Goal: Task Accomplishment & Management: Use online tool/utility

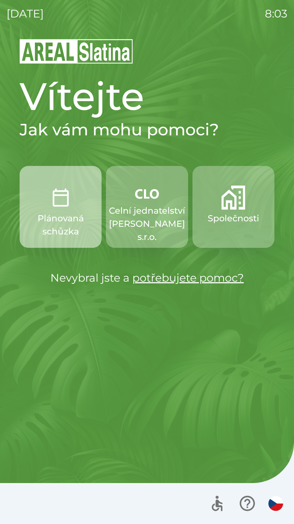
click at [70, 221] on p "Plánovaná schůzka" at bounding box center [61, 225] width 56 height 26
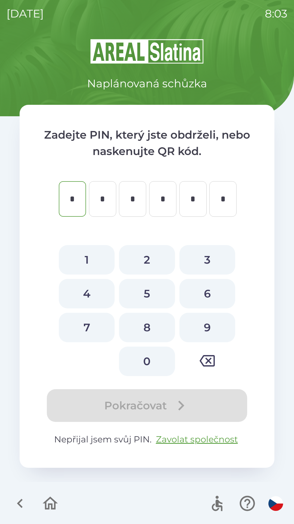
click at [23, 499] on icon "button" at bounding box center [20, 503] width 18 height 18
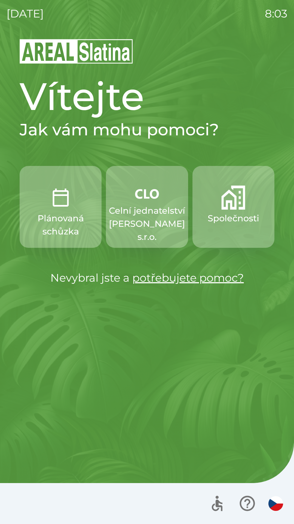
click at [247, 216] on p "Společnosti" at bounding box center [234, 218] width 52 height 13
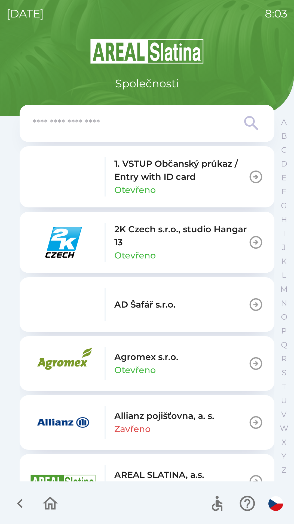
click at [58, 505] on icon "button" at bounding box center [50, 503] width 18 height 18
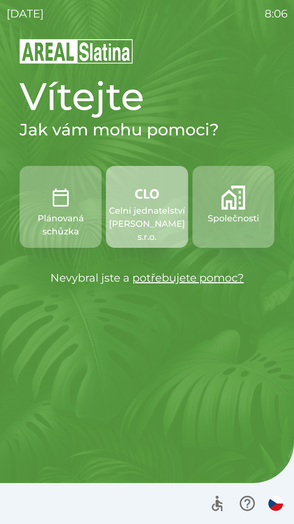
click at [156, 221] on p "Celní jednatelství [PERSON_NAME] s.r.o." at bounding box center [147, 223] width 76 height 39
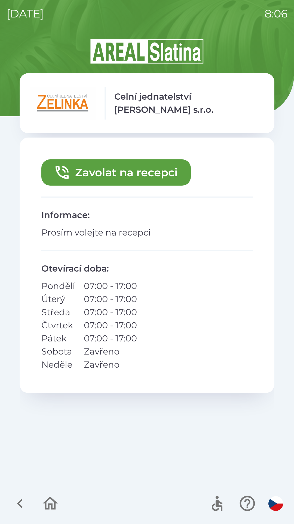
click at [167, 169] on button "Zavolat na recepci" at bounding box center [116, 172] width 150 height 26
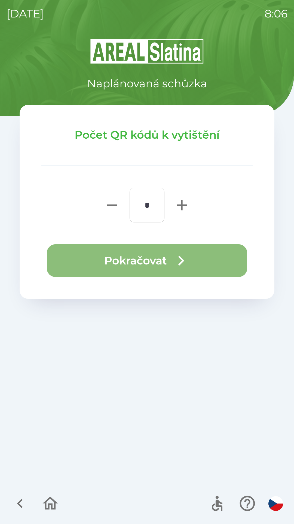
click at [159, 254] on button "Pokračovat" at bounding box center [147, 260] width 201 height 33
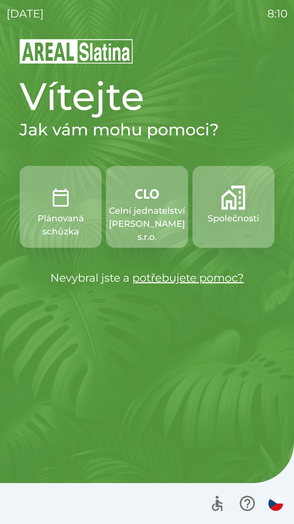
click at [142, 205] on p "Celní jednatelství [PERSON_NAME] s.r.o." at bounding box center [147, 223] width 76 height 39
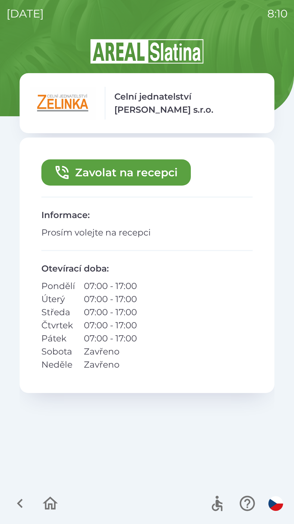
click at [167, 166] on button "Zavolat na recepci" at bounding box center [116, 172] width 150 height 26
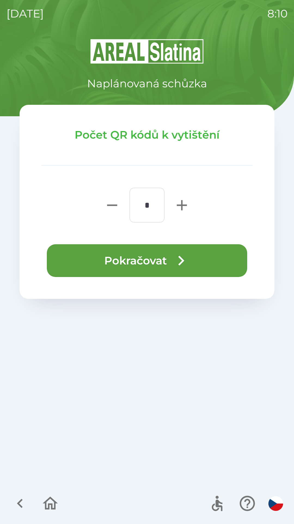
click at [194, 254] on button "Pokračovat" at bounding box center [147, 260] width 201 height 33
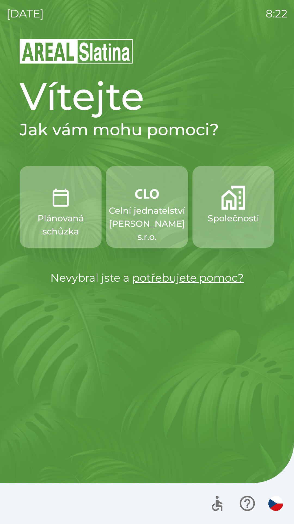
click at [222, 215] on p "Společnosti" at bounding box center [234, 218] width 52 height 13
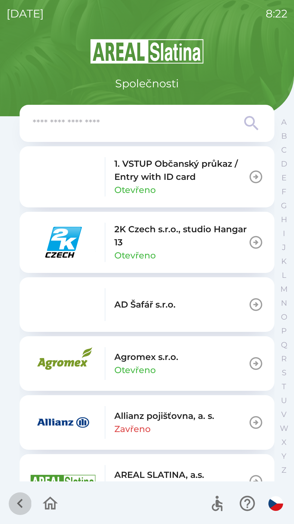
click at [19, 500] on icon "button" at bounding box center [20, 503] width 18 height 18
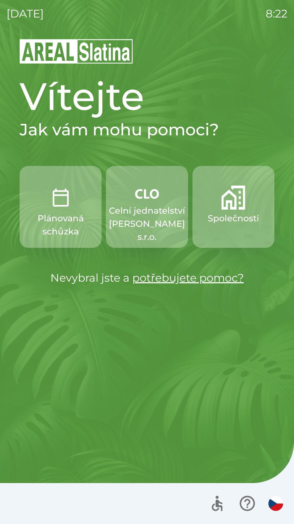
click at [150, 212] on p "Celní jednatelství [PERSON_NAME] s.r.o." at bounding box center [147, 223] width 76 height 39
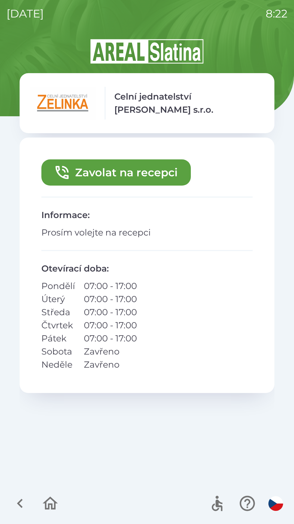
click at [131, 172] on button "Zavolat na recepci" at bounding box center [116, 172] width 150 height 26
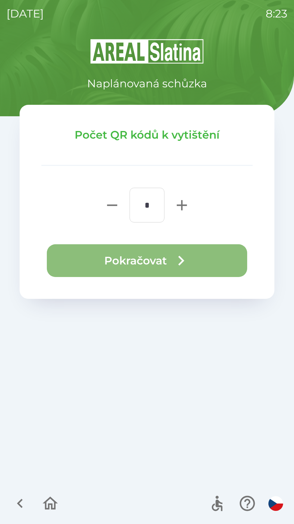
click at [150, 260] on button "Pokračovat" at bounding box center [147, 260] width 201 height 33
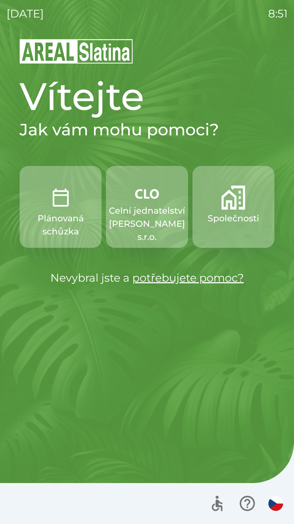
click at [244, 212] on p "Společnosti" at bounding box center [234, 218] width 52 height 13
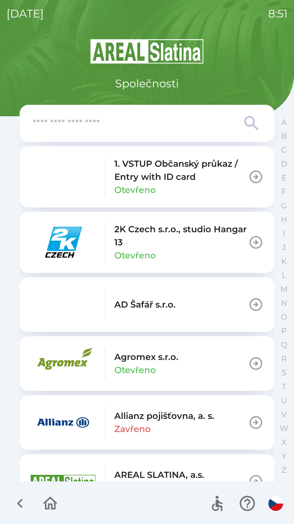
click at [142, 118] on input "text" at bounding box center [136, 123] width 207 height 15
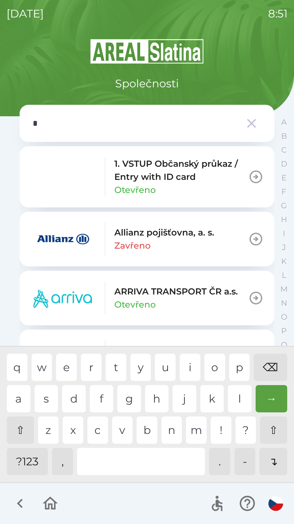
click at [232, 362] on div "p" at bounding box center [240, 366] width 21 height 27
type input "**"
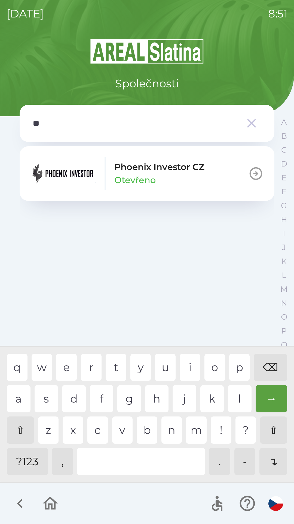
click at [160, 393] on div "h" at bounding box center [157, 398] width 24 height 27
click at [154, 167] on p "Phoenix Investor CZ" at bounding box center [160, 166] width 90 height 13
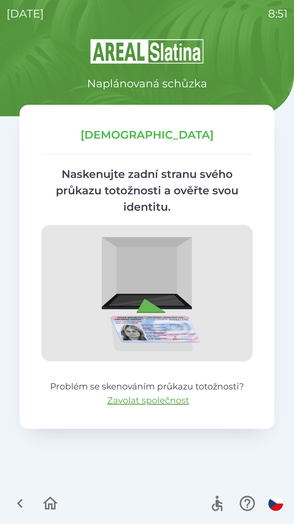
click at [15, 499] on icon "button" at bounding box center [20, 503] width 18 height 18
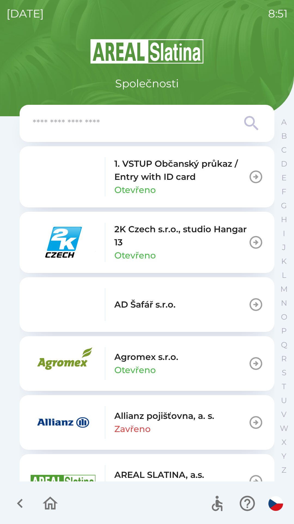
click at [153, 118] on input "text" at bounding box center [136, 123] width 207 height 15
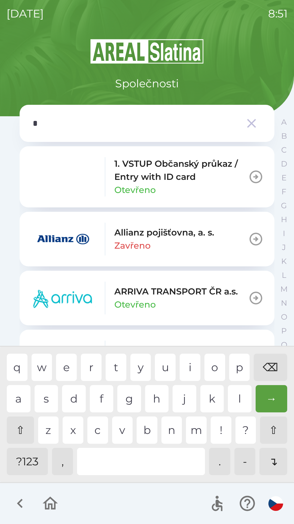
click at [231, 367] on div "p" at bounding box center [240, 366] width 21 height 27
type input "**"
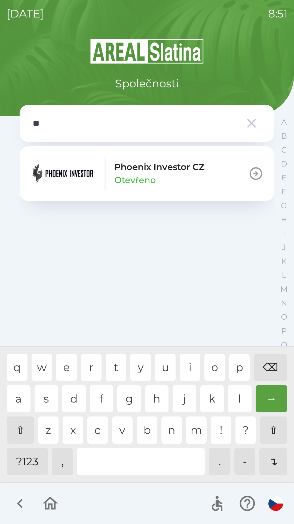
click at [150, 395] on div "h" at bounding box center [157, 398] width 24 height 27
click at [159, 171] on p "Phoenix Investor CZ" at bounding box center [160, 166] width 90 height 13
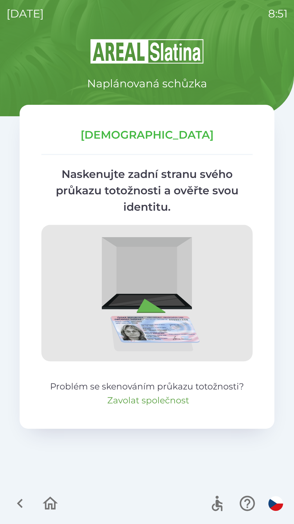
click at [116, 401] on button "Zavolat společnost" at bounding box center [148, 399] width 82 height 13
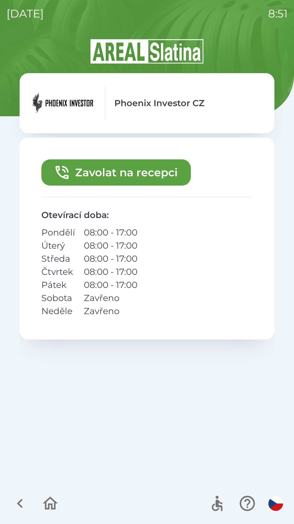
click at [71, 176] on button "Zavolat na recepci" at bounding box center [116, 172] width 150 height 26
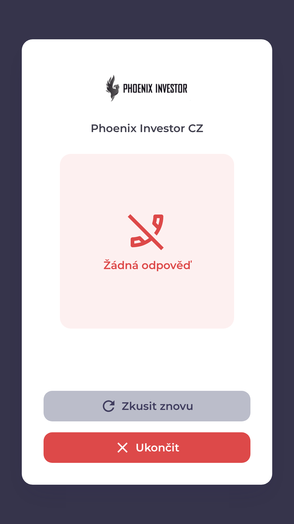
click at [87, 407] on button "Zkusit znovu" at bounding box center [147, 405] width 207 height 31
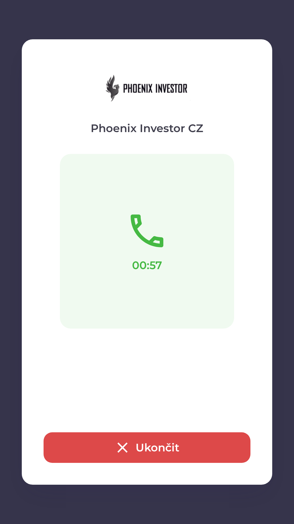
click at [166, 438] on button "Ukončit" at bounding box center [147, 447] width 207 height 31
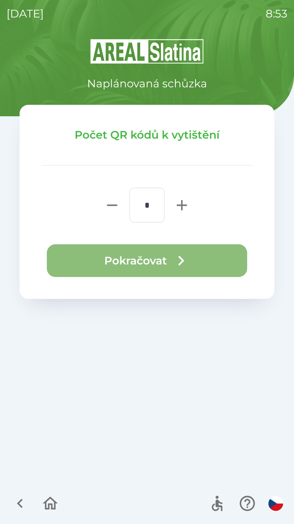
click at [172, 255] on icon "button" at bounding box center [182, 261] width 20 height 20
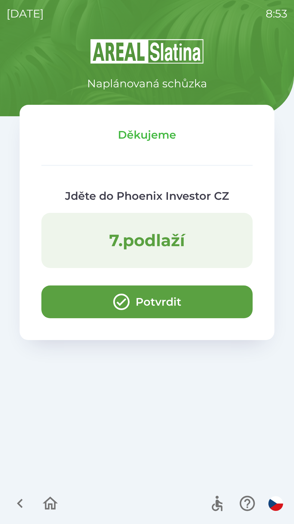
click at [194, 307] on button "Potvrdit" at bounding box center [147, 301] width 212 height 33
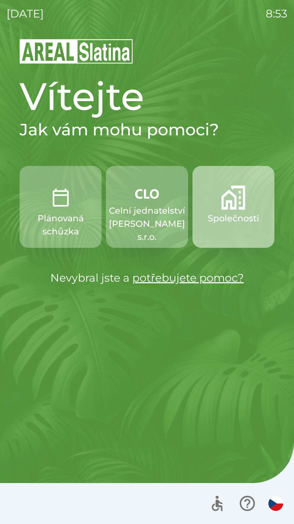
click at [245, 227] on button "Společnosti" at bounding box center [234, 207] width 82 height 82
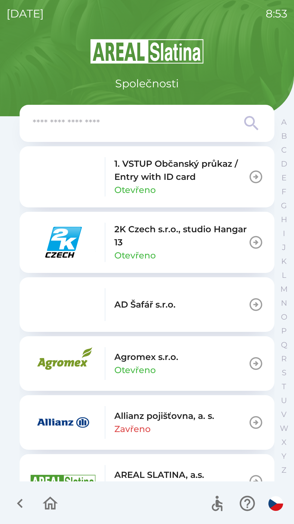
click at [266, 308] on button "AD Šafář s.r.o." at bounding box center [147, 304] width 255 height 55
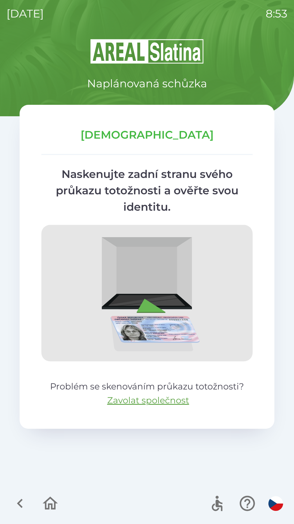
click at [21, 499] on icon "button" at bounding box center [20, 503] width 18 height 18
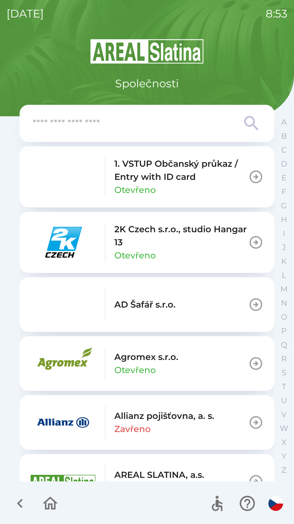
click at [56, 504] on icon "button" at bounding box center [50, 502] width 15 height 13
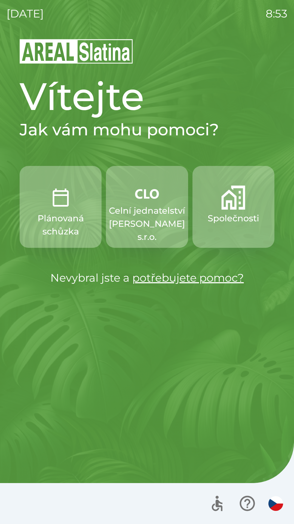
click at [148, 210] on p "Celní jednatelství [PERSON_NAME] s.r.o." at bounding box center [147, 223] width 76 height 39
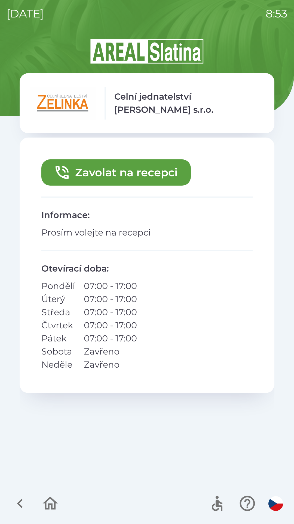
click at [166, 180] on button "Zavolat na recepci" at bounding box center [116, 172] width 150 height 26
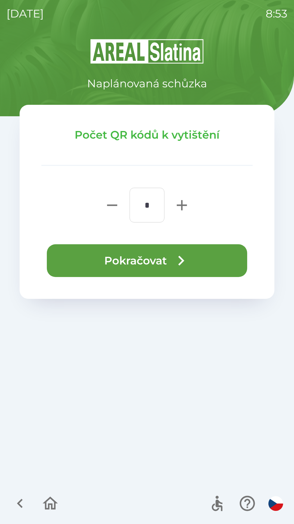
click at [188, 209] on icon "button" at bounding box center [181, 204] width 17 height 17
type input "*"
click at [189, 261] on icon "button" at bounding box center [182, 261] width 20 height 20
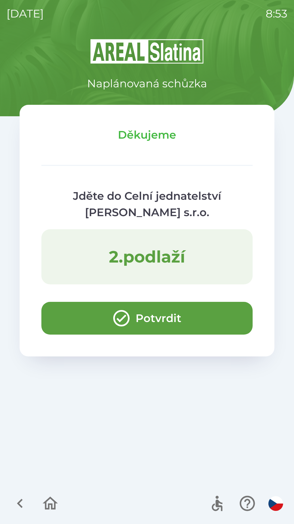
click at [222, 319] on button "Potvrdit" at bounding box center [147, 318] width 212 height 33
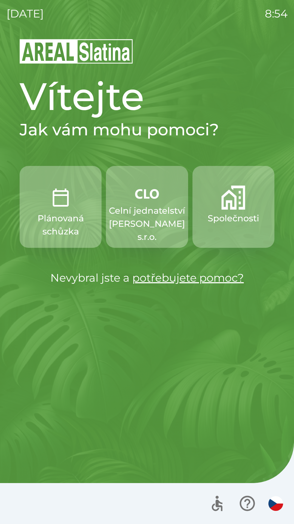
click at [244, 207] on img "button" at bounding box center [234, 197] width 24 height 24
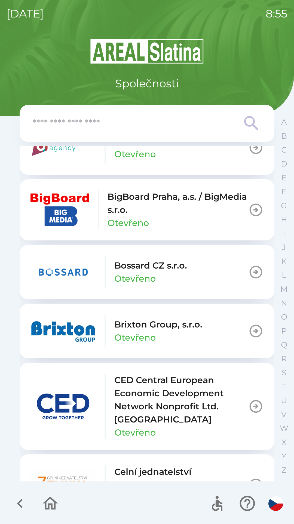
scroll to position [688, 0]
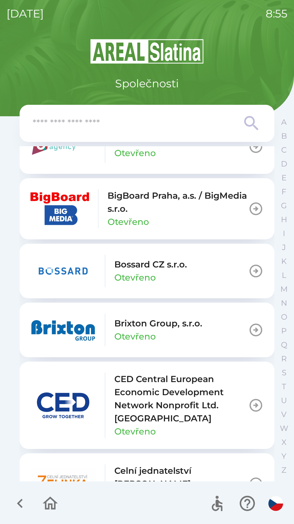
click at [138, 335] on p "Otevřeno" at bounding box center [135, 336] width 41 height 13
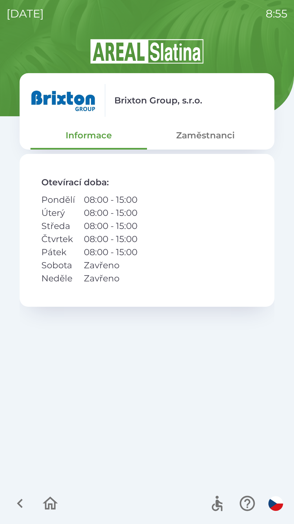
click at [231, 133] on button "Zaměstnanci" at bounding box center [205, 135] width 117 height 20
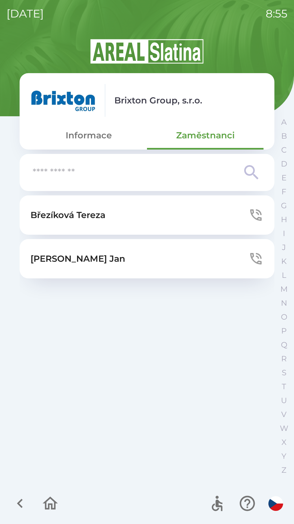
click at [132, 211] on button "[PERSON_NAME]" at bounding box center [147, 214] width 255 height 39
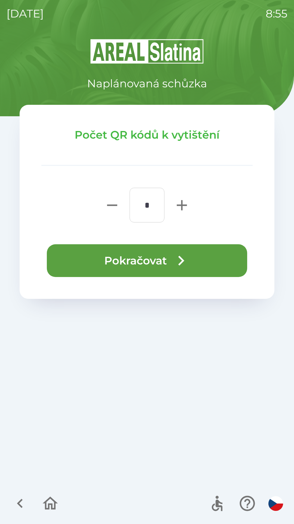
click at [222, 262] on button "Pokračovat" at bounding box center [147, 260] width 201 height 33
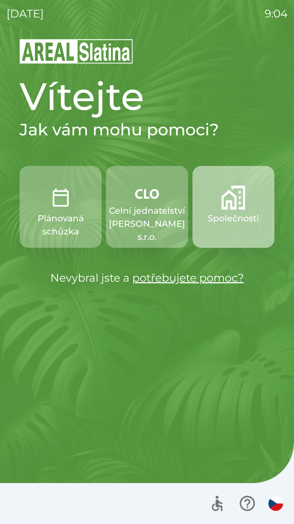
click at [228, 211] on button "Společnosti" at bounding box center [234, 207] width 82 height 82
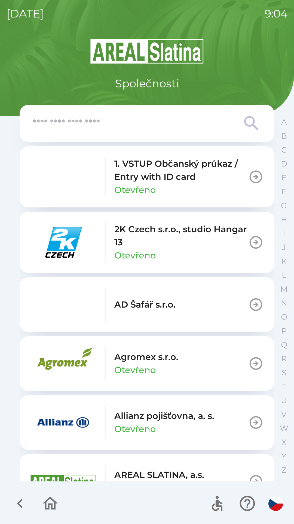
click at [138, 126] on input "text" at bounding box center [136, 123] width 207 height 15
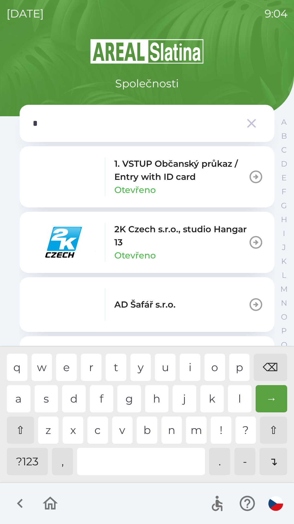
click at [210, 368] on div "o" at bounding box center [215, 366] width 21 height 27
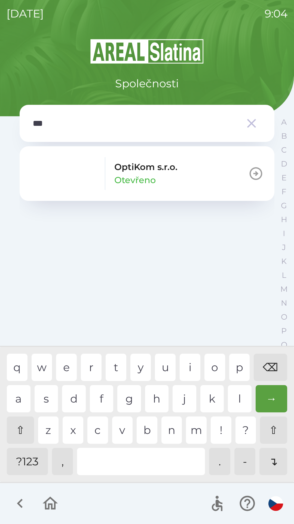
type input "****"
click at [189, 362] on div "i" at bounding box center [190, 366] width 21 height 27
click at [167, 172] on p "OptiKom s.r.o." at bounding box center [146, 166] width 63 height 13
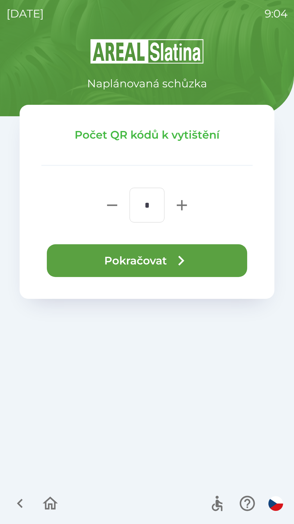
click at [165, 263] on button "Pokračovat" at bounding box center [147, 260] width 201 height 33
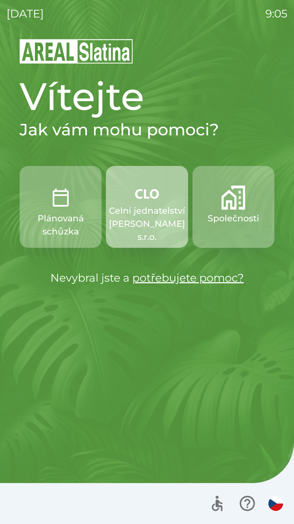
click at [143, 211] on p "Celní jednatelství [PERSON_NAME] s.r.o." at bounding box center [147, 223] width 76 height 39
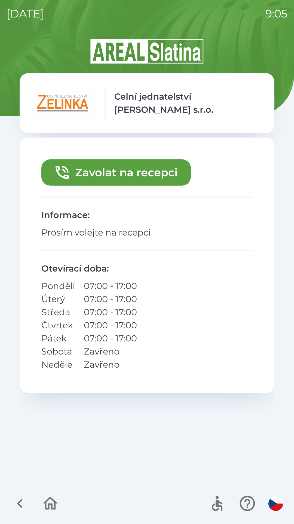
click at [127, 172] on button "Zavolat na recepci" at bounding box center [116, 172] width 150 height 26
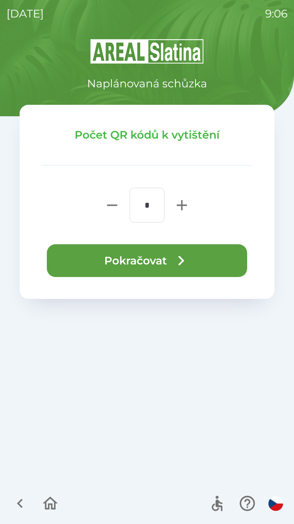
click at [161, 268] on button "Pokračovat" at bounding box center [147, 260] width 201 height 33
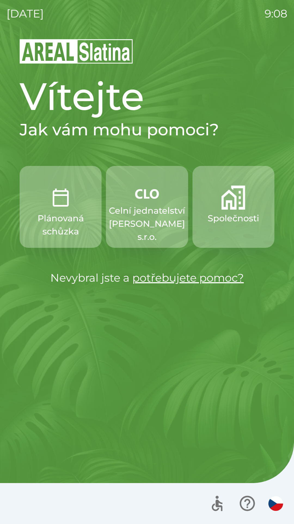
click at [231, 204] on img "button" at bounding box center [234, 197] width 24 height 24
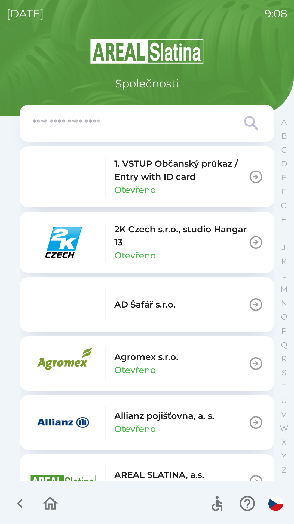
click at [143, 122] on input "text" at bounding box center [136, 123] width 207 height 15
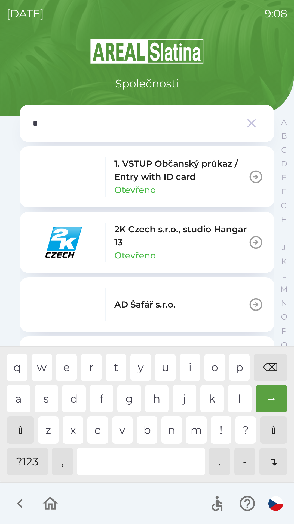
click at [211, 367] on div "o" at bounding box center [215, 366] width 21 height 27
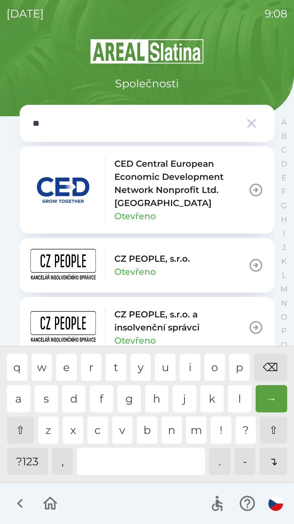
type input "***"
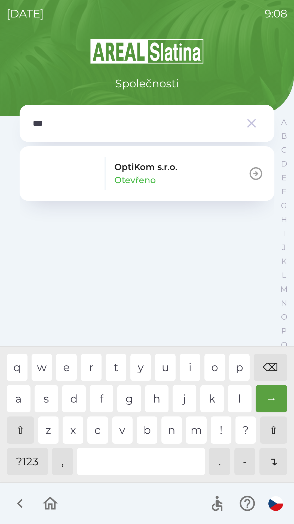
click at [206, 178] on button "OptiKom s.r.o. Otevřeno" at bounding box center [147, 173] width 255 height 55
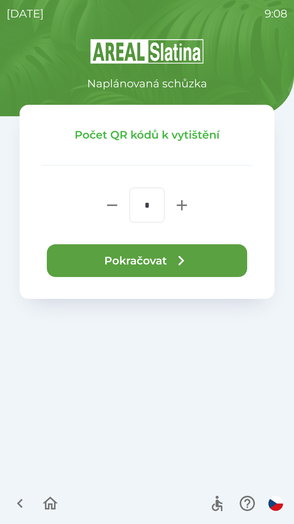
click at [186, 262] on icon "button" at bounding box center [182, 261] width 20 height 20
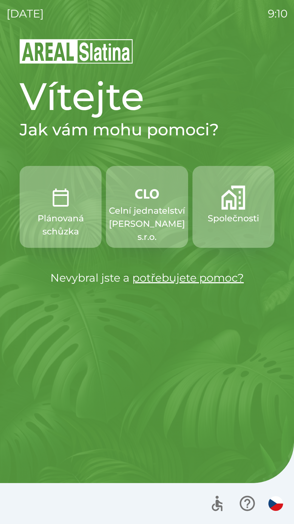
click at [145, 221] on p "Celní jednatelství [PERSON_NAME] s.r.o." at bounding box center [147, 223] width 76 height 39
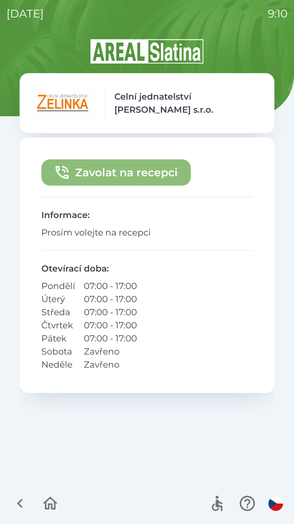
click at [100, 172] on button "Zavolat na recepci" at bounding box center [116, 172] width 150 height 26
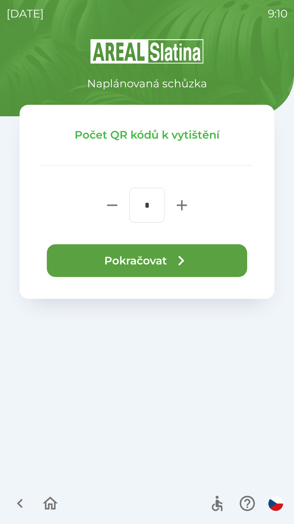
click at [153, 259] on button "Pokračovat" at bounding box center [147, 260] width 201 height 33
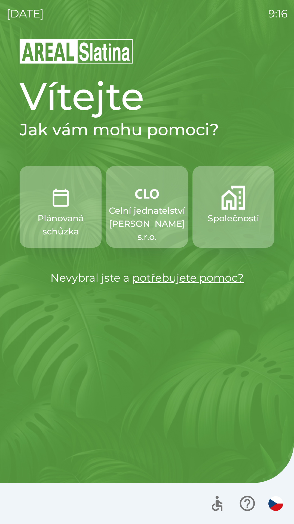
click at [231, 237] on button "Společnosti" at bounding box center [234, 207] width 82 height 82
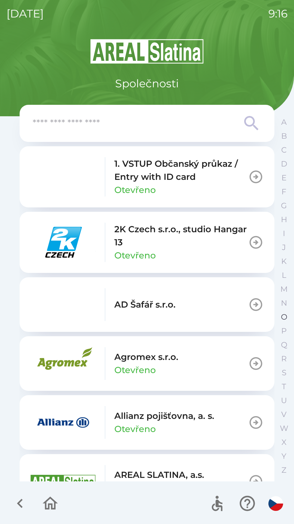
click at [283, 313] on p "O" at bounding box center [284, 317] width 6 height 10
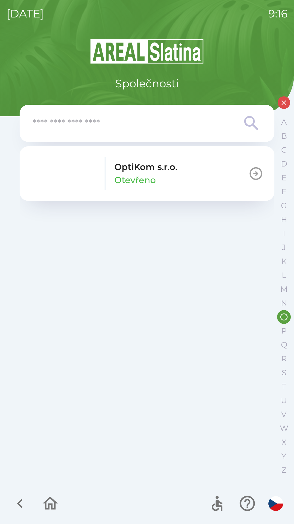
click at [184, 187] on button "OptiKom s.r.o. Otevřeno" at bounding box center [147, 173] width 255 height 55
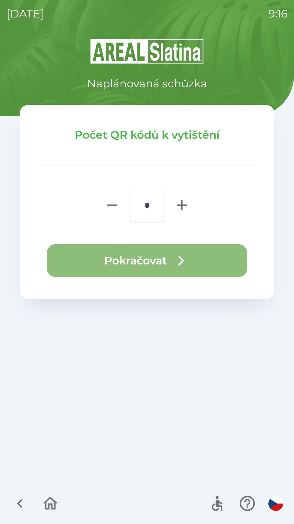
click at [198, 271] on button "Pokračovat" at bounding box center [147, 260] width 201 height 33
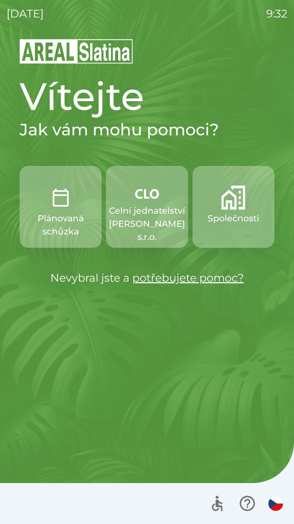
click at [45, 199] on button "Plánovaná schůzka" at bounding box center [61, 207] width 82 height 82
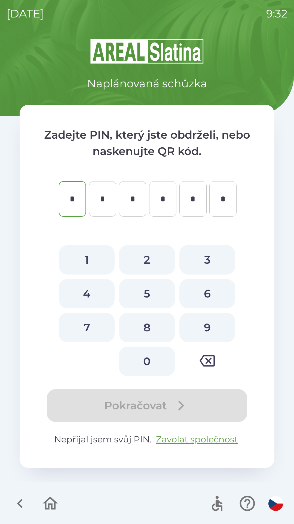
click at [22, 504] on icon "button" at bounding box center [20, 503] width 18 height 18
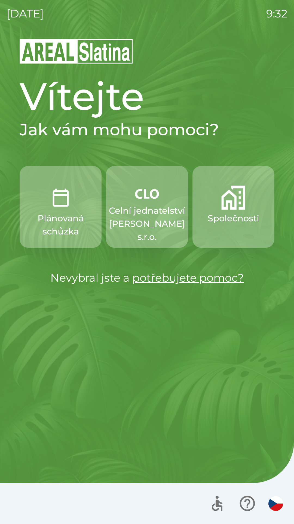
click at [239, 223] on p "Společnosti" at bounding box center [234, 218] width 52 height 13
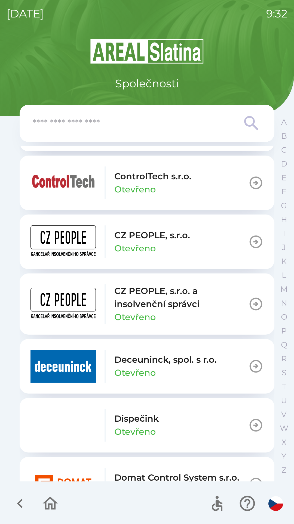
scroll to position [1058, 0]
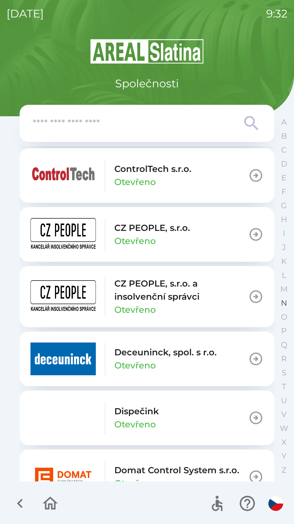
click at [281, 300] on button "N" at bounding box center [285, 303] width 14 height 14
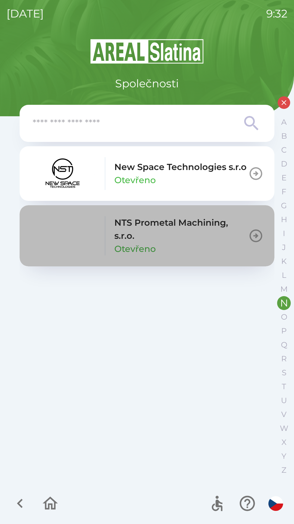
click at [189, 234] on p "NTS Prometal Machining, s.r.o." at bounding box center [182, 229] width 134 height 26
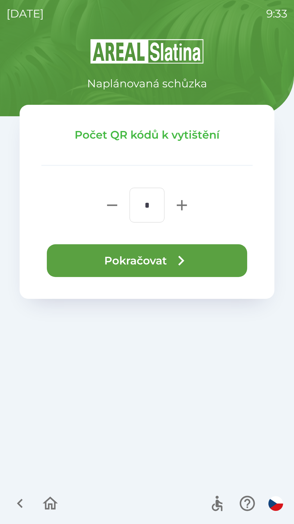
click at [181, 205] on icon "button" at bounding box center [182, 205] width 10 height 10
type input "*"
click at [176, 257] on icon "button" at bounding box center [182, 261] width 20 height 20
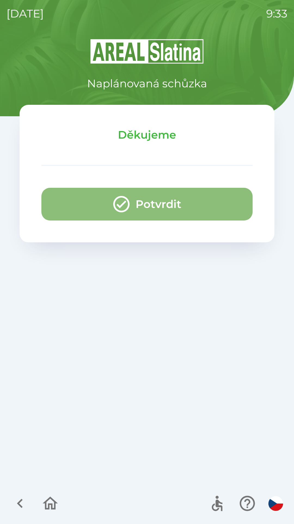
click at [111, 201] on button "Potvrdit" at bounding box center [147, 204] width 212 height 33
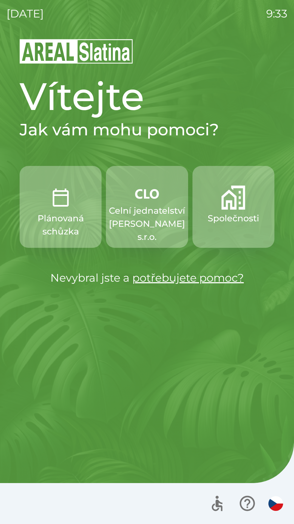
click at [233, 237] on button "Společnosti" at bounding box center [234, 207] width 82 height 82
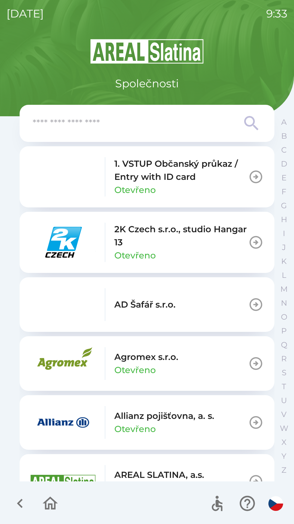
click at [140, 118] on input "text" at bounding box center [136, 123] width 207 height 15
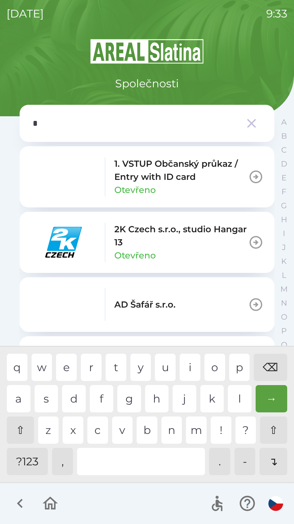
click at [214, 371] on div "o" at bounding box center [215, 366] width 21 height 27
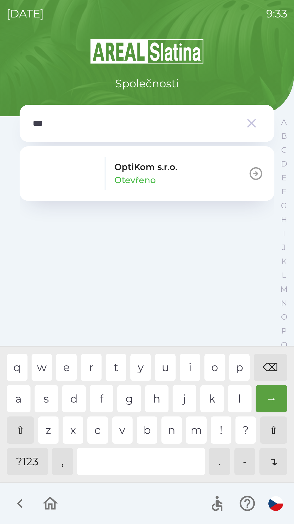
click at [111, 359] on div "t" at bounding box center [116, 366] width 21 height 27
type input "****"
click at [177, 167] on p "OptiKom s.r.o." at bounding box center [146, 166] width 63 height 13
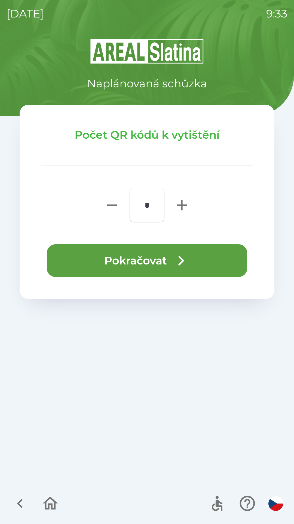
click at [183, 260] on icon "button" at bounding box center [182, 260] width 6 height 10
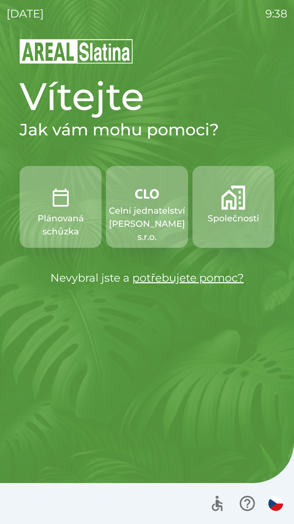
click at [49, 195] on img "button" at bounding box center [61, 197] width 24 height 24
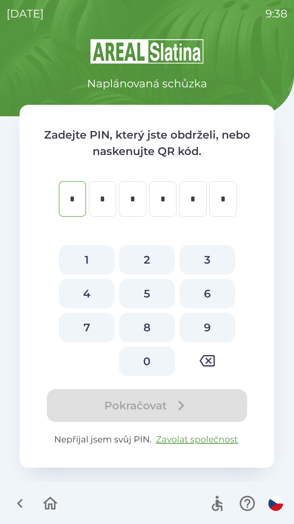
click at [20, 500] on icon "button" at bounding box center [20, 502] width 6 height 9
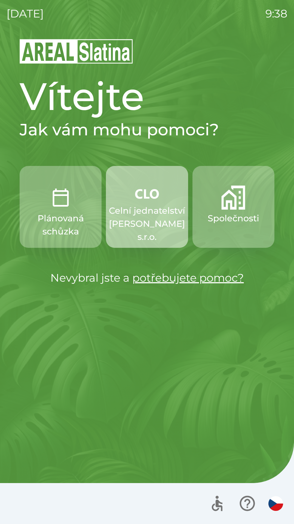
click at [148, 215] on p "Celní jednatelství [PERSON_NAME] s.r.o." at bounding box center [147, 223] width 76 height 39
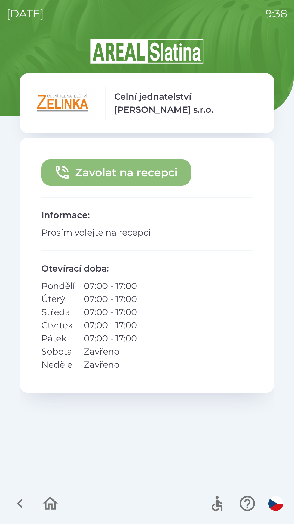
click at [116, 174] on button "Zavolat na recepci" at bounding box center [116, 172] width 150 height 26
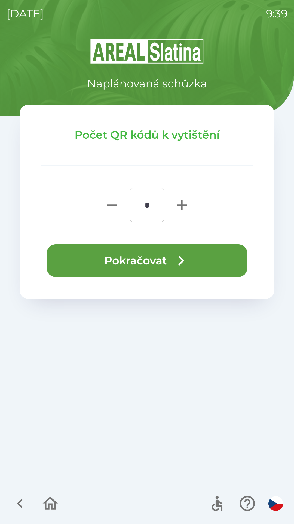
click at [180, 206] on icon "button" at bounding box center [181, 204] width 17 height 17
type input "*"
click at [148, 263] on button "Pokračovat" at bounding box center [147, 260] width 201 height 33
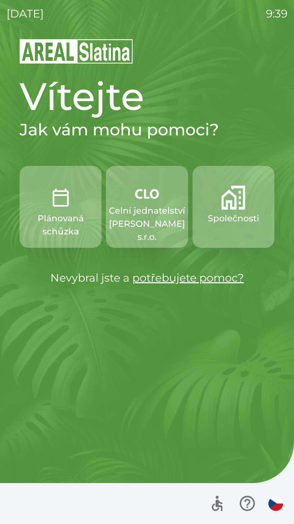
click at [211, 228] on button "Společnosti" at bounding box center [234, 207] width 82 height 82
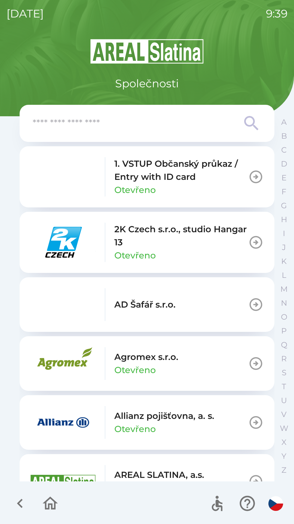
click at [134, 126] on input "text" at bounding box center [136, 123] width 207 height 15
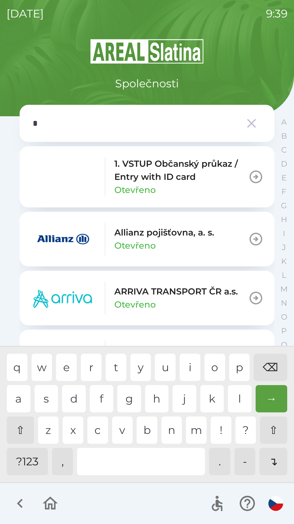
click at [242, 367] on div "p" at bounding box center [240, 366] width 21 height 27
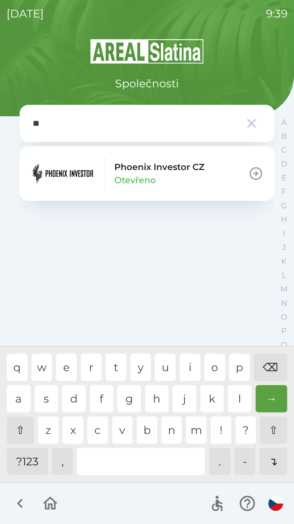
type input "***"
click at [255, 178] on icon "button" at bounding box center [256, 173] width 15 height 15
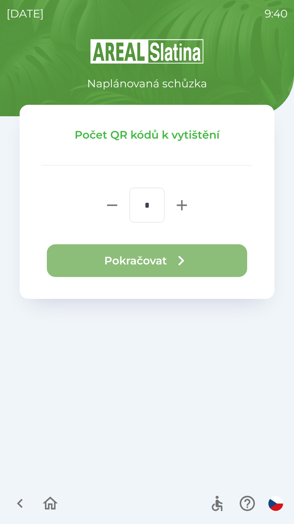
click at [178, 263] on icon "button" at bounding box center [182, 261] width 20 height 20
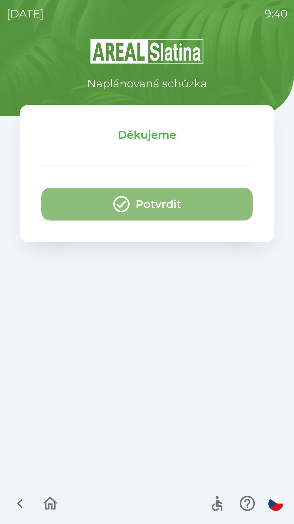
click at [84, 206] on button "Potvrdit" at bounding box center [147, 204] width 212 height 33
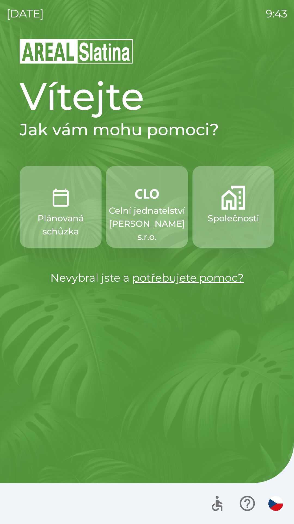
click at [227, 215] on p "Společnosti" at bounding box center [234, 218] width 52 height 13
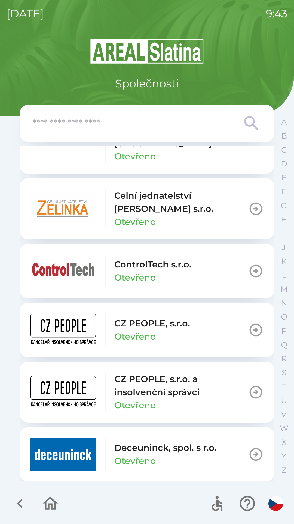
scroll to position [966, 0]
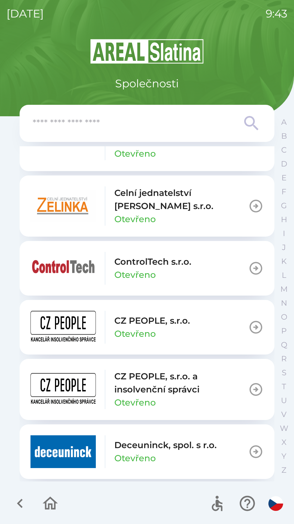
click at [182, 212] on p "Celní jednatelství [PERSON_NAME] s.r.o." at bounding box center [182, 199] width 134 height 26
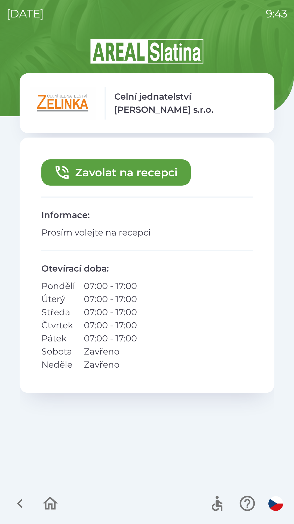
click at [127, 167] on button "Zavolat na recepci" at bounding box center [116, 172] width 150 height 26
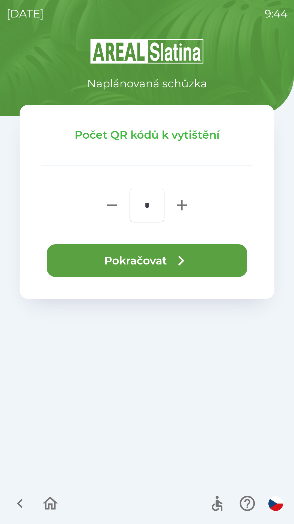
click at [150, 257] on button "Pokračovat" at bounding box center [147, 260] width 201 height 33
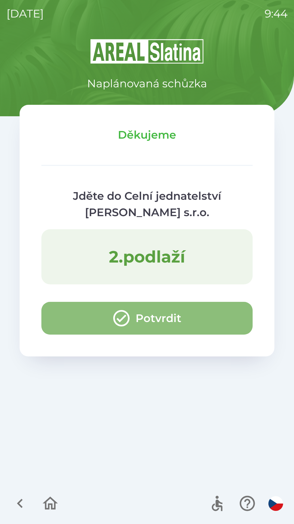
click at [165, 311] on button "Potvrdit" at bounding box center [147, 318] width 212 height 33
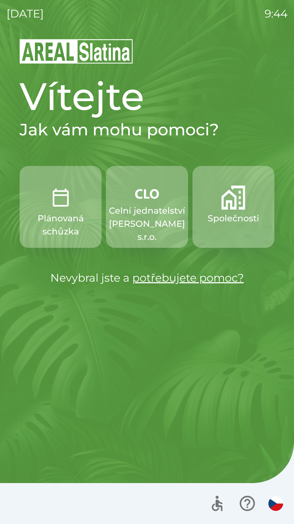
click at [159, 210] on p "Celní jednatelství [PERSON_NAME] s.r.o." at bounding box center [147, 223] width 76 height 39
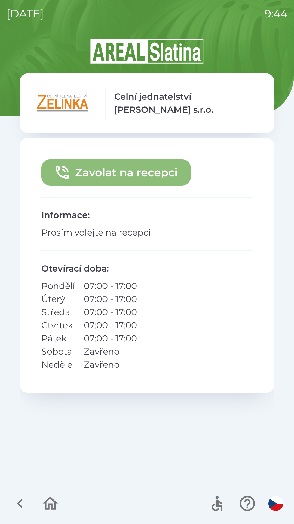
click at [150, 167] on button "Zavolat na recepci" at bounding box center [116, 172] width 150 height 26
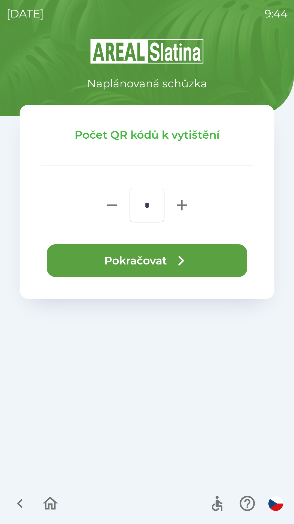
click at [181, 260] on icon "button" at bounding box center [182, 261] width 20 height 20
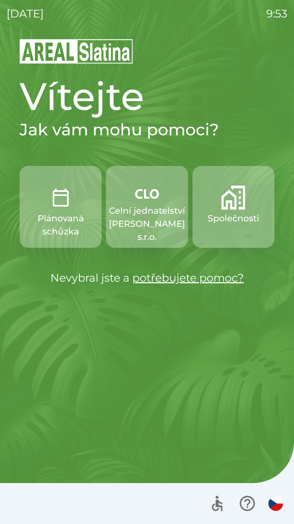
click at [228, 215] on p "Společnosti" at bounding box center [234, 218] width 52 height 13
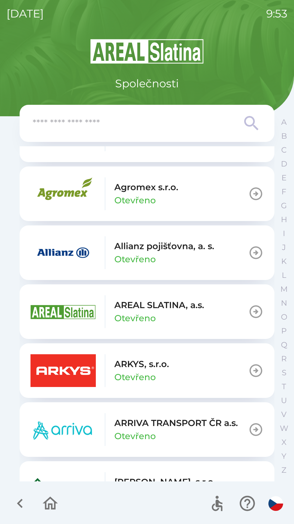
scroll to position [171, 0]
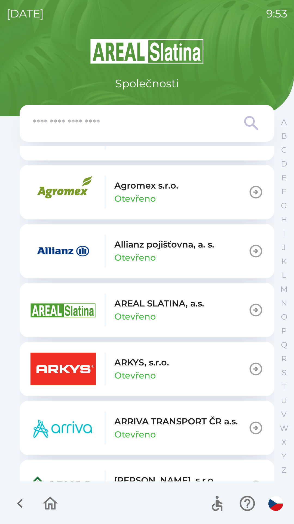
click at [72, 369] on img "button" at bounding box center [63, 368] width 65 height 33
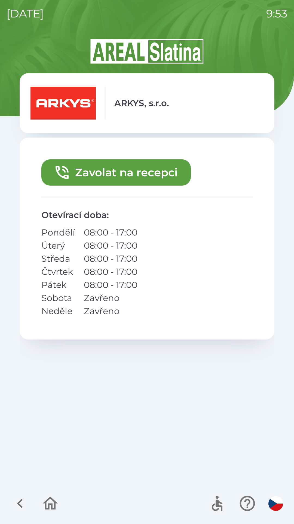
click at [114, 173] on button "Zavolat na recepci" at bounding box center [116, 172] width 150 height 26
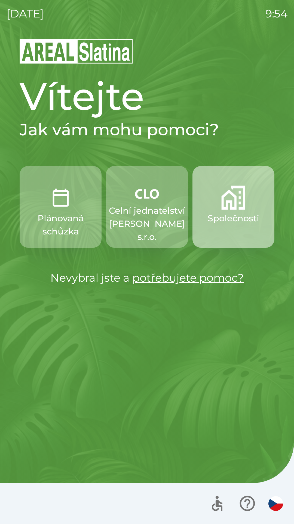
click at [209, 224] on p "Společnosti" at bounding box center [234, 218] width 52 height 13
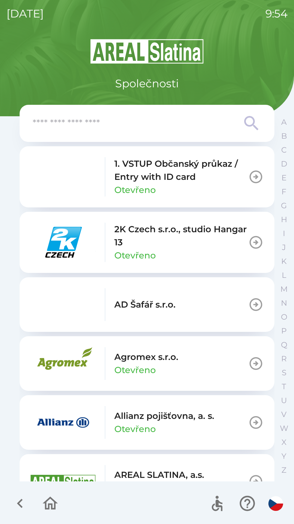
click at [86, 118] on input "text" at bounding box center [136, 123] width 207 height 15
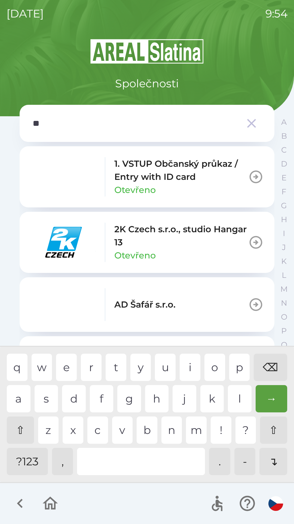
click at [92, 368] on div "r" at bounding box center [91, 366] width 21 height 27
type input "***"
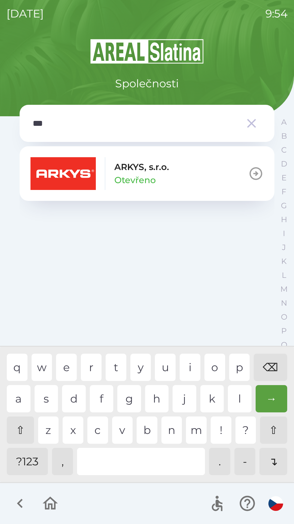
click at [202, 405] on div "k" at bounding box center [213, 398] width 24 height 27
click at [78, 176] on img "button" at bounding box center [63, 173] width 65 height 33
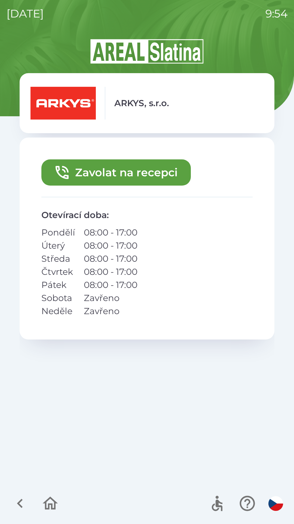
click at [76, 171] on button "Zavolat na recepci" at bounding box center [116, 172] width 150 height 26
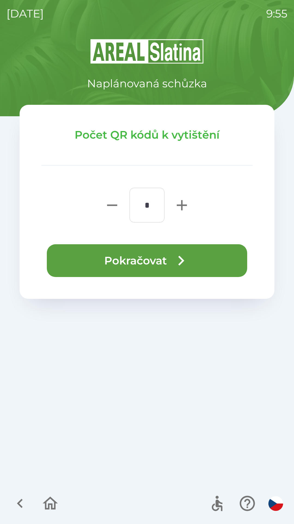
click at [182, 203] on icon "button" at bounding box center [182, 205] width 10 height 10
type input "*"
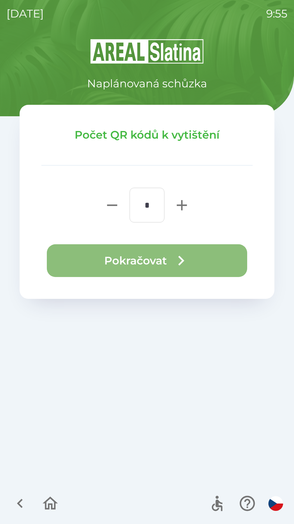
click at [155, 252] on button "Pokračovat" at bounding box center [147, 260] width 201 height 33
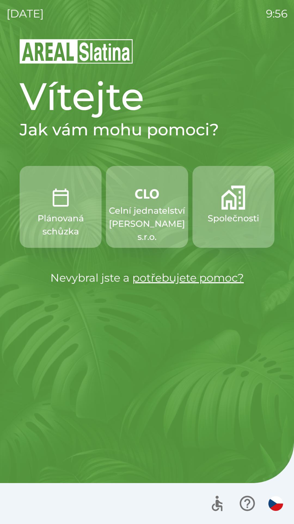
click at [228, 231] on button "Společnosti" at bounding box center [234, 207] width 82 height 82
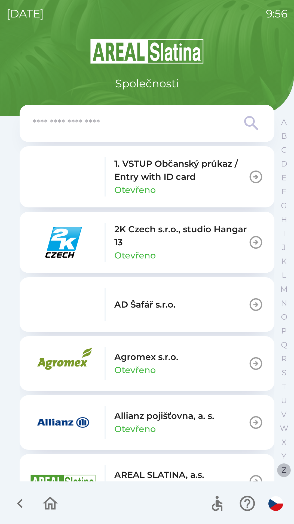
click at [283, 466] on p "Z" at bounding box center [284, 470] width 5 height 10
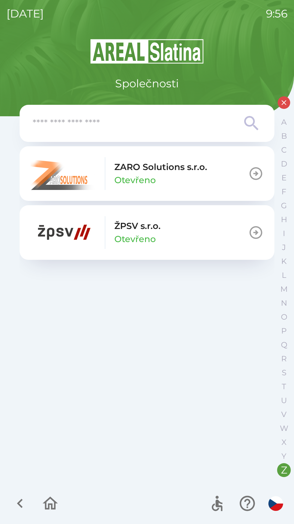
click at [148, 235] on p "Otevřeno" at bounding box center [135, 238] width 41 height 13
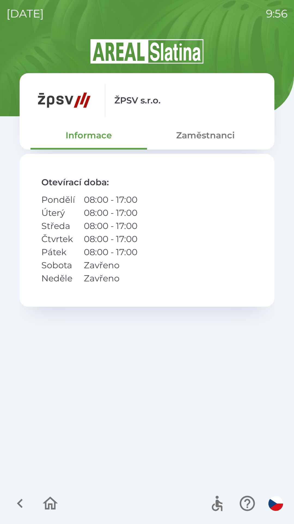
click at [178, 137] on button "Zaměstnanci" at bounding box center [205, 135] width 117 height 20
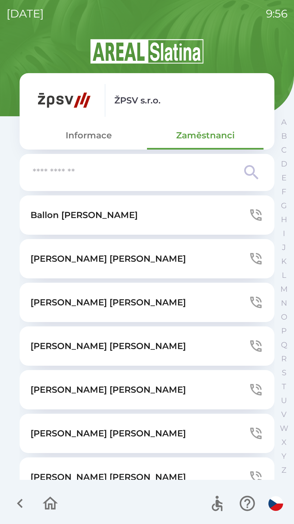
click at [67, 345] on p "[PERSON_NAME]" at bounding box center [109, 345] width 156 height 13
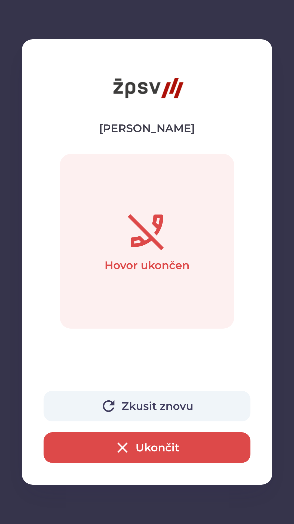
click at [105, 441] on button "Ukončit" at bounding box center [147, 447] width 207 height 31
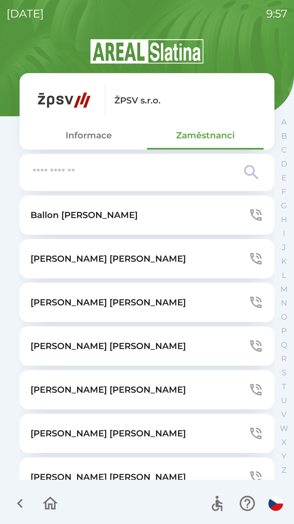
click at [59, 139] on button "Informace" at bounding box center [89, 135] width 117 height 20
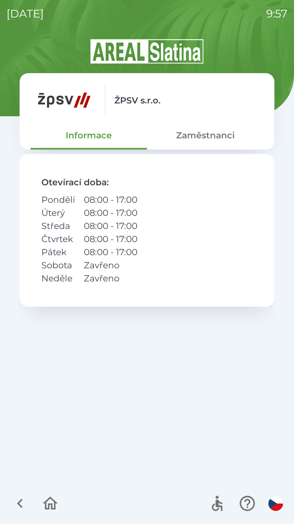
click at [55, 507] on icon "button" at bounding box center [50, 502] width 15 height 13
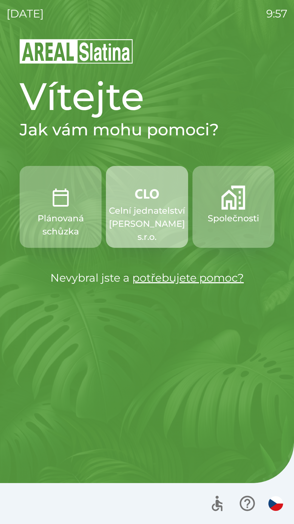
click at [150, 207] on p "Celní jednatelství [PERSON_NAME] s.r.o." at bounding box center [147, 223] width 76 height 39
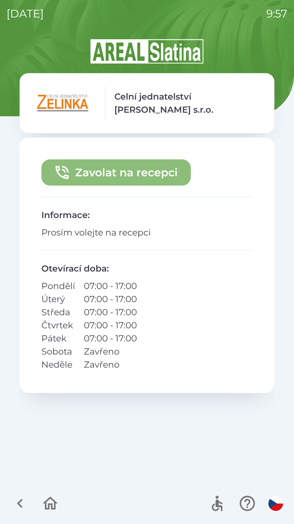
click at [140, 173] on button "Zavolat na recepci" at bounding box center [116, 172] width 150 height 26
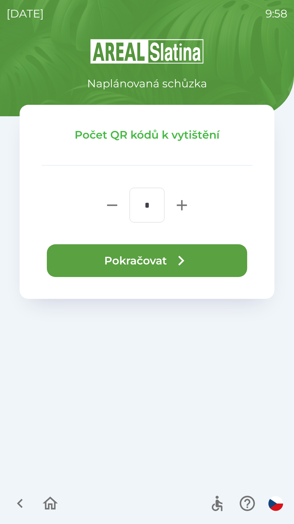
click at [126, 267] on button "Pokračovat" at bounding box center [147, 260] width 201 height 33
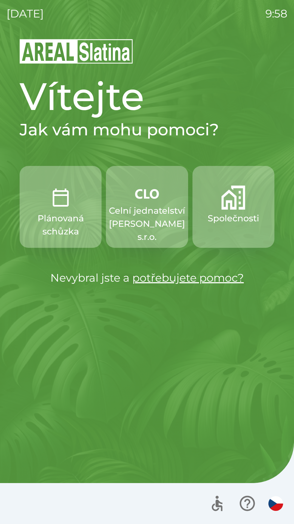
click at [150, 217] on p "Celní jednatelství [PERSON_NAME] s.r.o." at bounding box center [147, 223] width 76 height 39
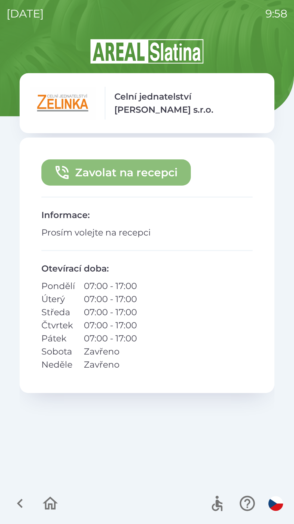
click at [128, 166] on button "Zavolat na recepci" at bounding box center [116, 172] width 150 height 26
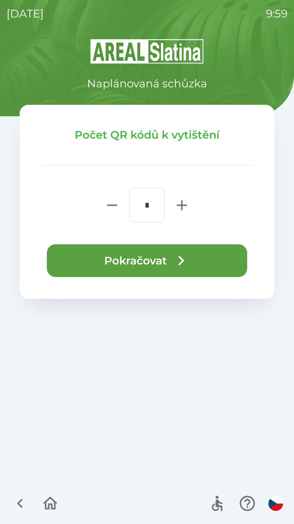
click at [156, 257] on button "Pokračovat" at bounding box center [147, 260] width 201 height 33
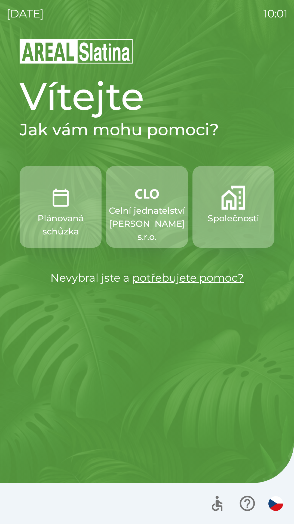
click at [233, 218] on p "Společnosti" at bounding box center [234, 218] width 52 height 13
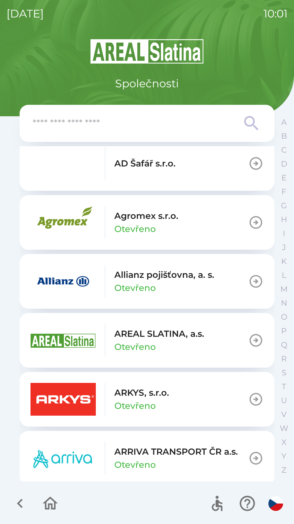
scroll to position [143, 0]
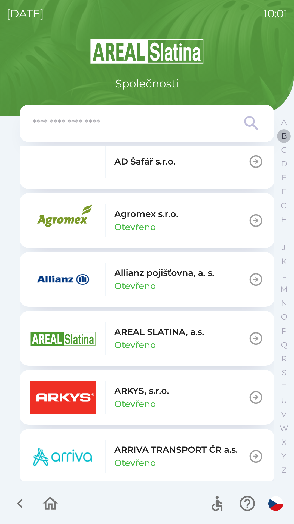
click at [282, 137] on p "B" at bounding box center [285, 136] width 6 height 10
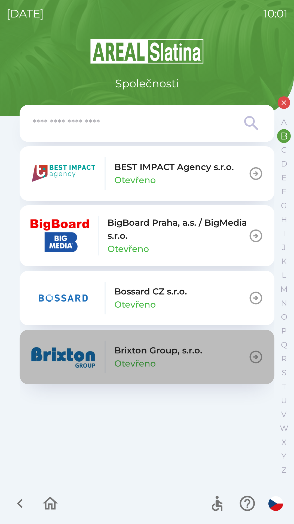
click at [81, 346] on img "button" at bounding box center [63, 356] width 65 height 33
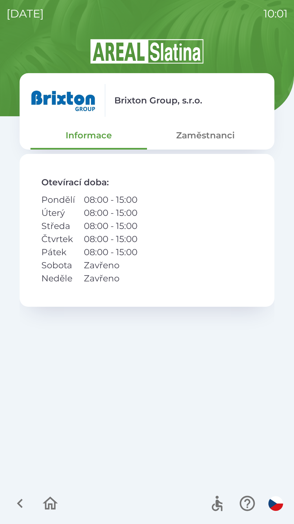
click at [208, 133] on button "Zaměstnanci" at bounding box center [205, 135] width 117 height 20
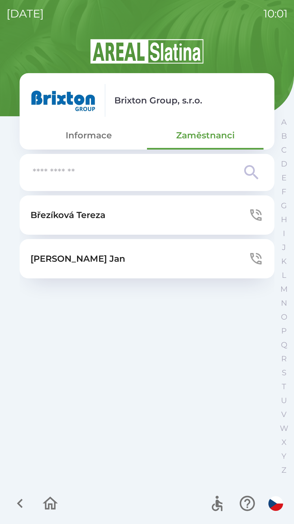
click at [75, 216] on p "[PERSON_NAME]" at bounding box center [68, 214] width 75 height 13
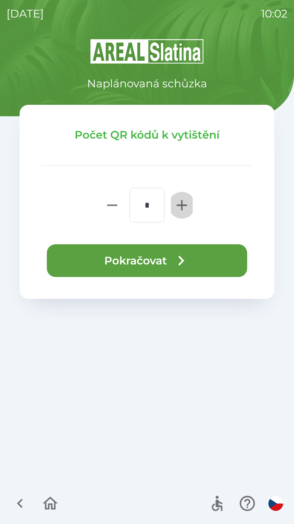
click at [181, 204] on icon "button" at bounding box center [181, 204] width 17 height 17
type input "*"
click at [172, 256] on icon "button" at bounding box center [182, 261] width 20 height 20
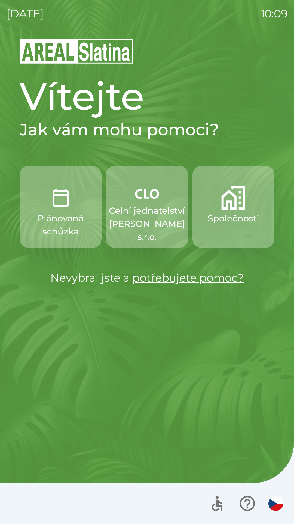
click at [227, 235] on button "Společnosti" at bounding box center [234, 207] width 82 height 82
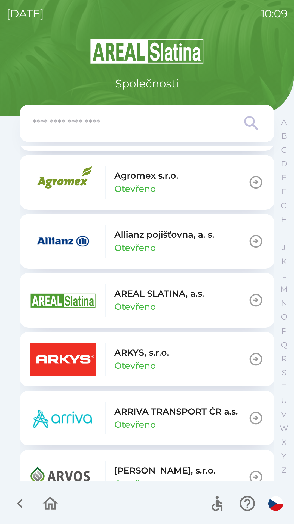
scroll to position [186, 0]
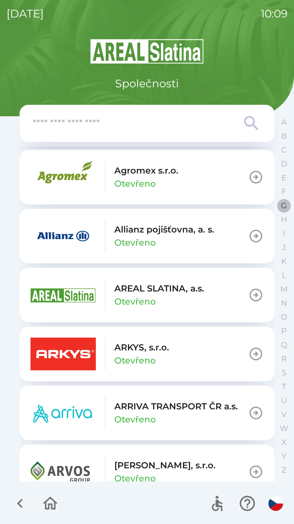
click at [286, 206] on p "G" at bounding box center [284, 206] width 6 height 10
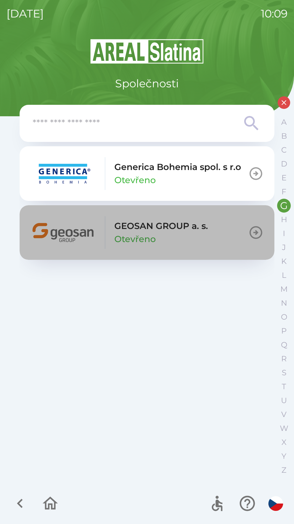
click at [187, 234] on div "GEOSAN GROUP a. s. Otevřeno" at bounding box center [162, 232] width 94 height 26
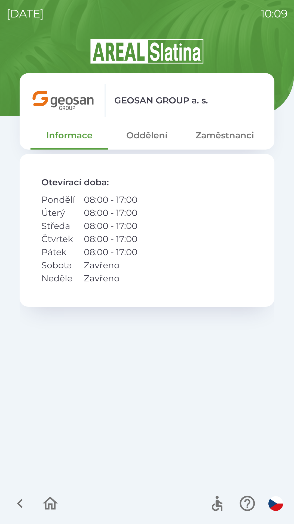
click at [153, 137] on button "Oddělení" at bounding box center [147, 135] width 78 height 20
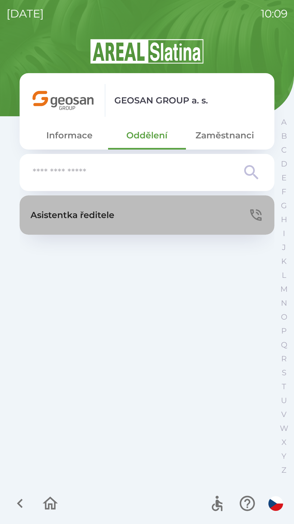
click at [143, 216] on button "Asistentka ředitele" at bounding box center [147, 214] width 255 height 39
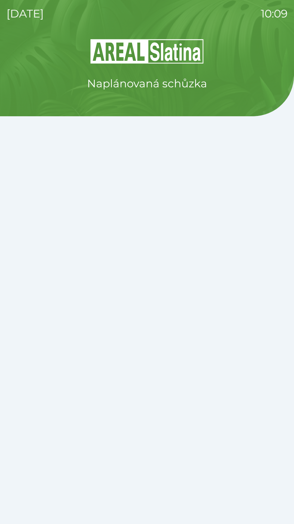
click at [149, 445] on div "Naplánovaná schůzka" at bounding box center [147, 280] width 281 height 485
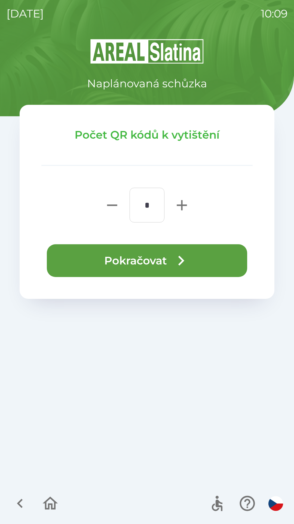
click at [175, 261] on icon "button" at bounding box center [182, 261] width 20 height 20
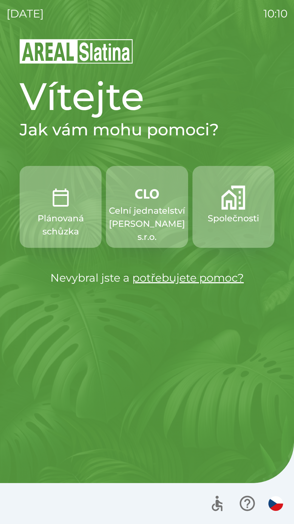
click at [236, 211] on button "Společnosti" at bounding box center [234, 207] width 82 height 82
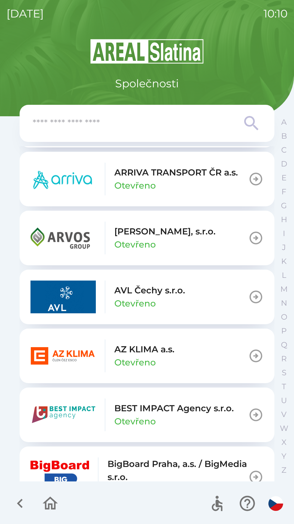
scroll to position [430, 0]
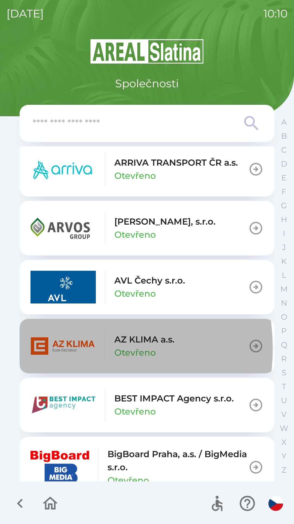
click at [67, 348] on img "button" at bounding box center [63, 345] width 65 height 33
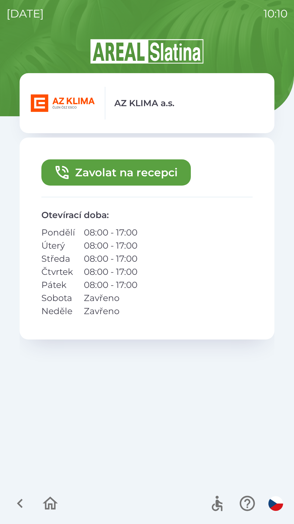
click at [103, 171] on button "Zavolat na recepci" at bounding box center [116, 172] width 150 height 26
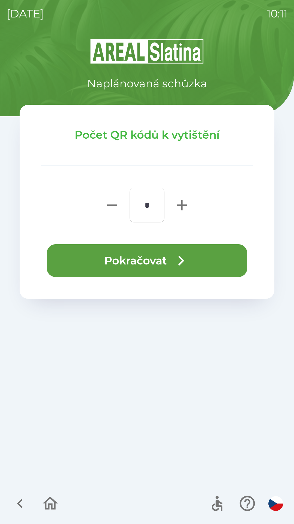
click at [181, 255] on icon "button" at bounding box center [182, 261] width 20 height 20
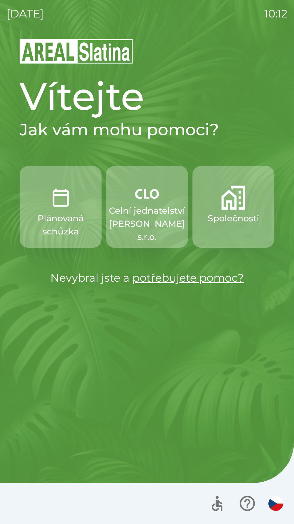
click at [151, 215] on p "Celní jednatelství [PERSON_NAME] s.r.o." at bounding box center [147, 223] width 76 height 39
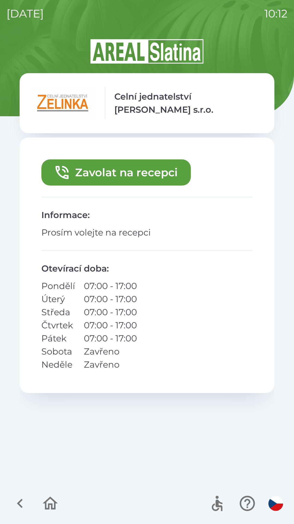
click at [119, 173] on button "Zavolat na recepci" at bounding box center [116, 172] width 150 height 26
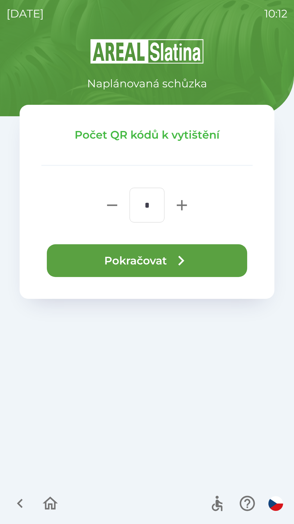
click at [133, 260] on button "Pokračovat" at bounding box center [147, 260] width 201 height 33
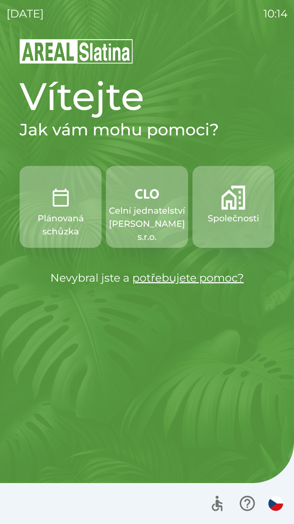
click at [232, 206] on img "button" at bounding box center [234, 197] width 24 height 24
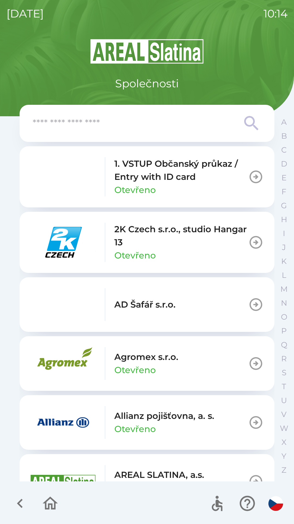
click at [128, 118] on input "text" at bounding box center [136, 123] width 207 height 15
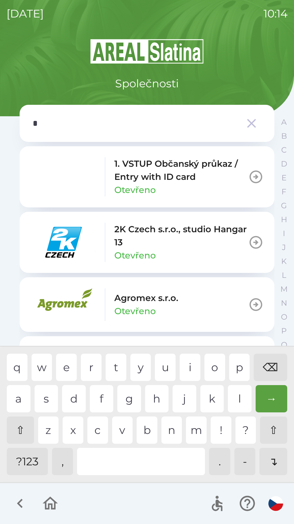
click at [66, 362] on div "e" at bounding box center [66, 366] width 21 height 27
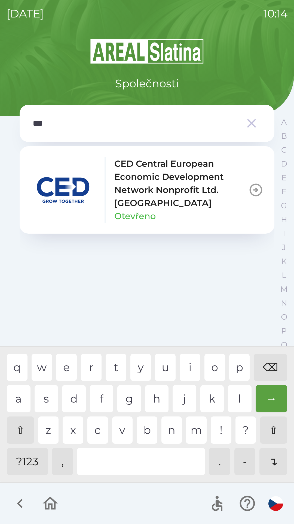
click at [99, 423] on div "c" at bounding box center [98, 429] width 21 height 27
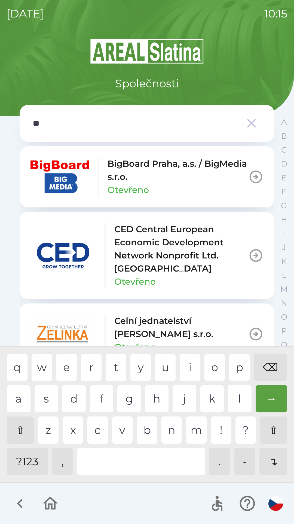
type input "*"
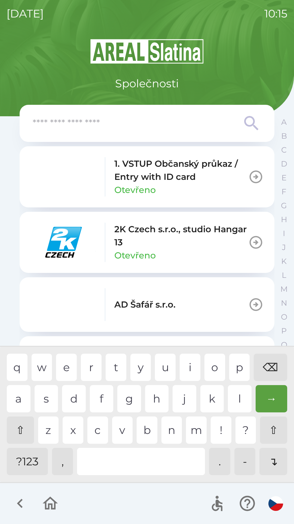
click at [267, 362] on div "⌫" at bounding box center [271, 366] width 34 height 27
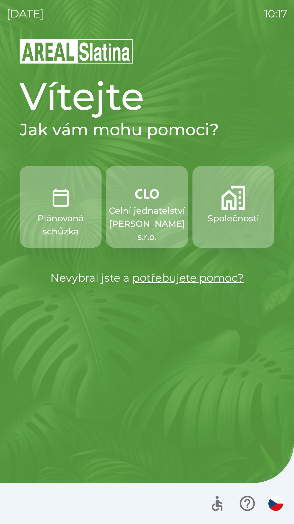
click at [155, 299] on div "Vítejte Jak vám mohu pomoci? Plánovaná schůzka Celní jednatelství [PERSON_NAME]…" at bounding box center [147, 280] width 281 height 485
click at [125, 218] on p "Celní jednatelství [PERSON_NAME] s.r.o." at bounding box center [147, 223] width 76 height 39
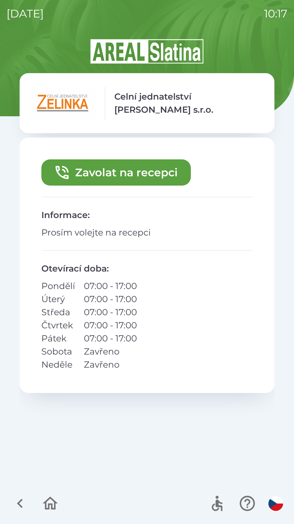
click at [150, 177] on button "Zavolat na recepci" at bounding box center [116, 172] width 150 height 26
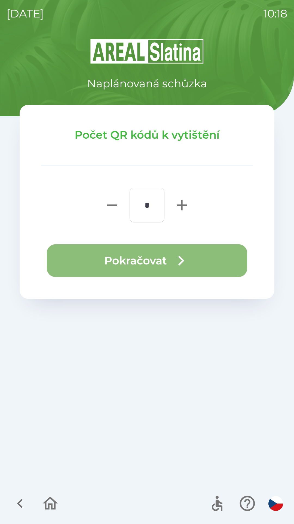
click at [198, 255] on button "Pokračovat" at bounding box center [147, 260] width 201 height 33
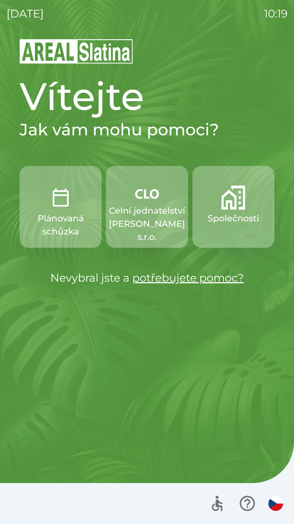
click at [143, 212] on p "Celní jednatelství [PERSON_NAME] s.r.o." at bounding box center [147, 223] width 76 height 39
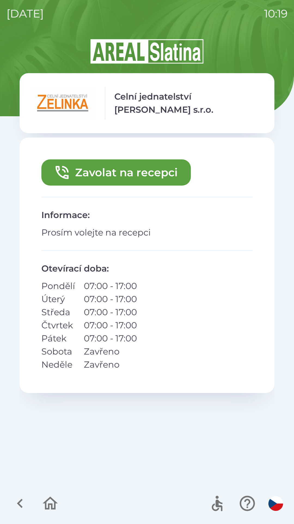
click at [117, 171] on button "Zavolat na recepci" at bounding box center [116, 172] width 150 height 26
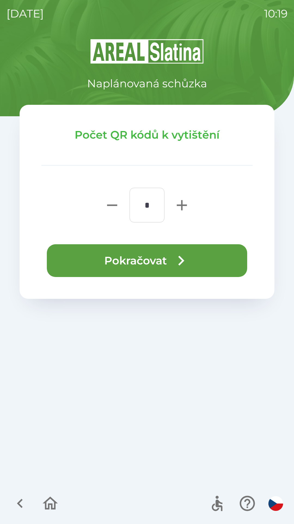
click at [181, 202] on icon "button" at bounding box center [181, 204] width 17 height 17
type input "*"
click at [154, 260] on button "Pokračovat" at bounding box center [147, 260] width 201 height 33
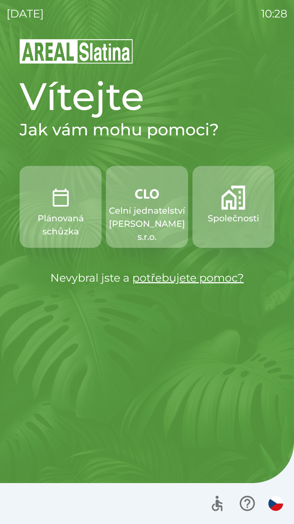
click at [151, 222] on p "Celní jednatelství [PERSON_NAME] s.r.o." at bounding box center [147, 223] width 76 height 39
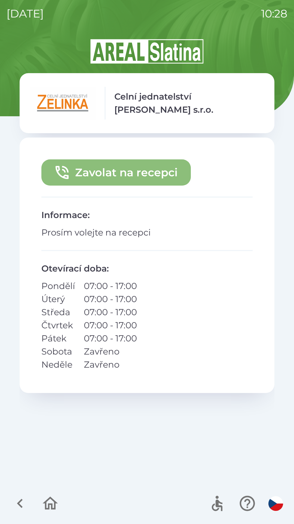
click at [136, 169] on button "Zavolat na recepci" at bounding box center [116, 172] width 150 height 26
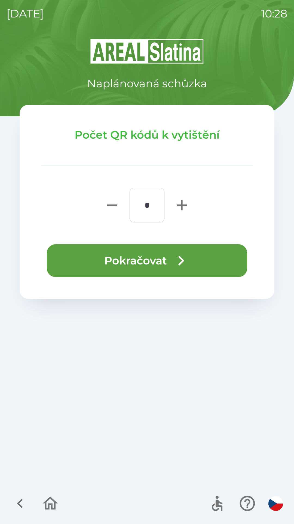
click at [136, 259] on button "Pokračovat" at bounding box center [147, 260] width 201 height 33
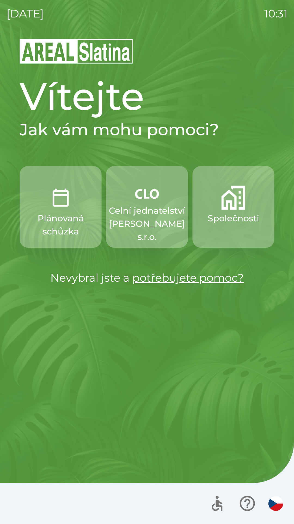
click at [136, 225] on p "Celní jednatelství [PERSON_NAME] s.r.o." at bounding box center [147, 223] width 76 height 39
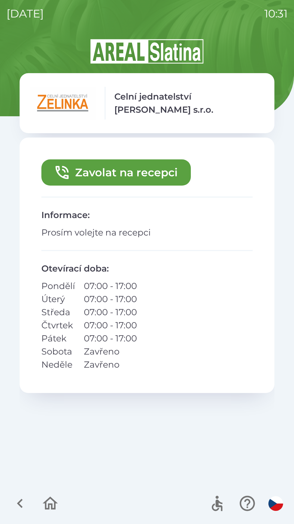
click at [88, 173] on button "Zavolat na recepci" at bounding box center [116, 172] width 150 height 26
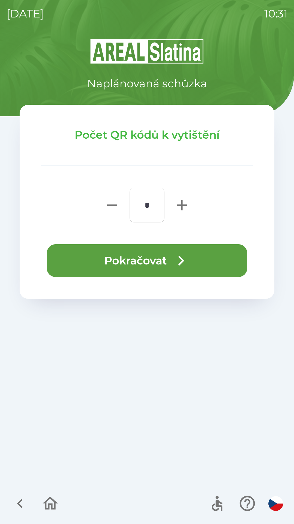
click at [67, 254] on button "Pokračovat" at bounding box center [147, 260] width 201 height 33
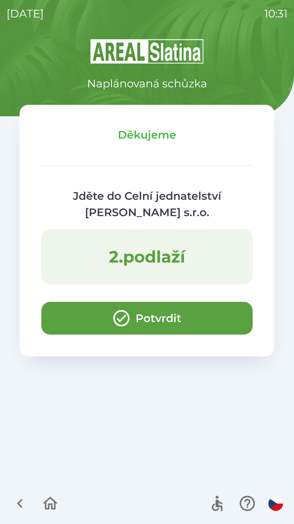
click at [83, 316] on button "Potvrdit" at bounding box center [147, 318] width 212 height 33
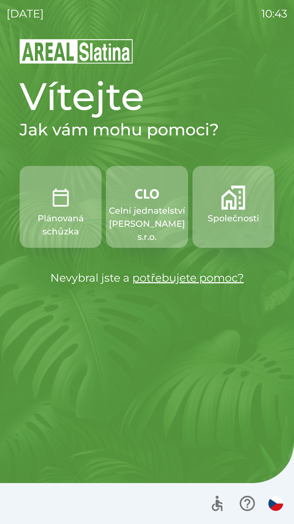
click at [154, 209] on p "Celní jednatelství [PERSON_NAME] s.r.o." at bounding box center [147, 223] width 76 height 39
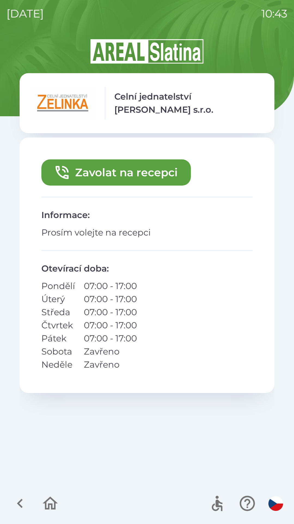
click at [140, 162] on button "Zavolat na recepci" at bounding box center [116, 172] width 150 height 26
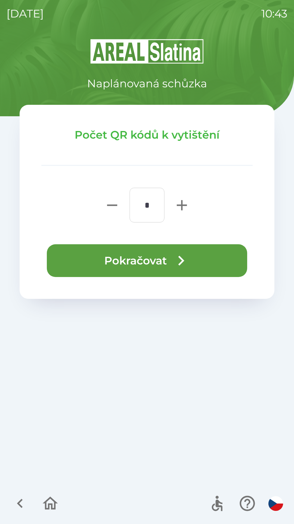
click at [182, 257] on icon "button" at bounding box center [182, 261] width 20 height 20
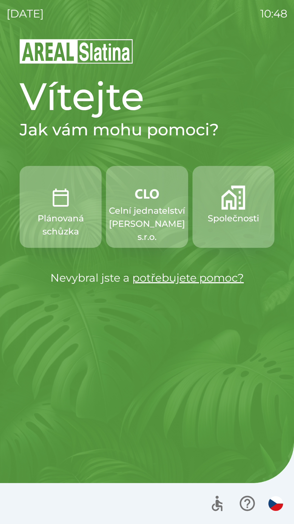
click at [67, 221] on p "Plánovaná schůzka" at bounding box center [61, 225] width 56 height 26
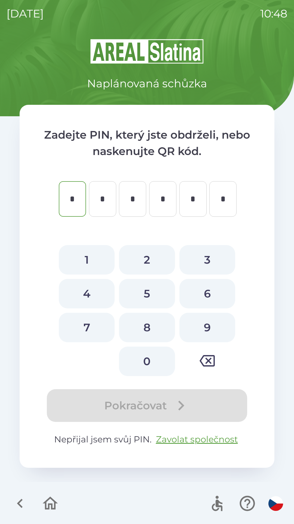
click at [43, 507] on icon "button" at bounding box center [50, 503] width 18 height 18
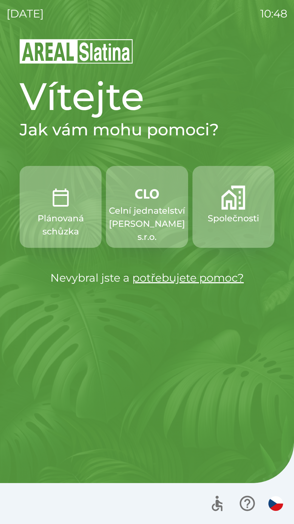
click at [226, 225] on button "Společnosti" at bounding box center [234, 207] width 82 height 82
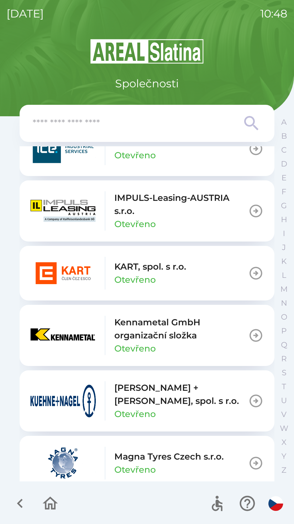
scroll to position [2115, 0]
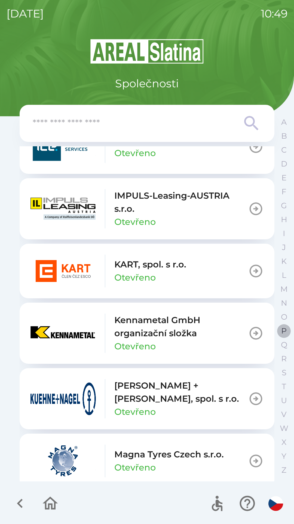
click at [286, 327] on p "P" at bounding box center [284, 331] width 5 height 10
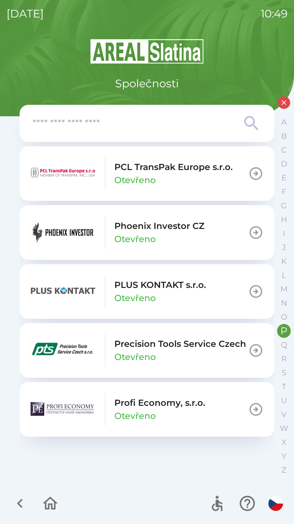
click at [191, 244] on div "Phoenix Investor CZ Otevřeno" at bounding box center [160, 232] width 90 height 26
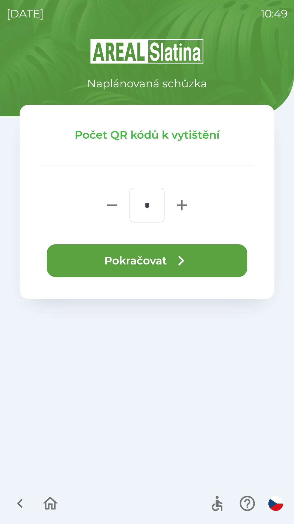
click at [167, 261] on button "Pokračovat" at bounding box center [147, 260] width 201 height 33
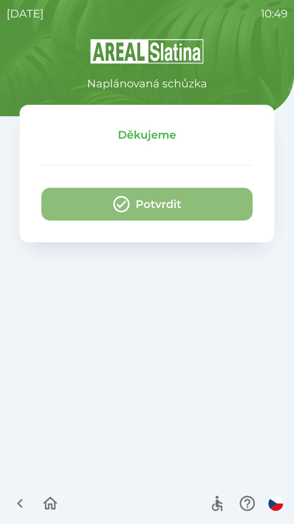
click at [184, 196] on button "Potvrdit" at bounding box center [147, 204] width 212 height 33
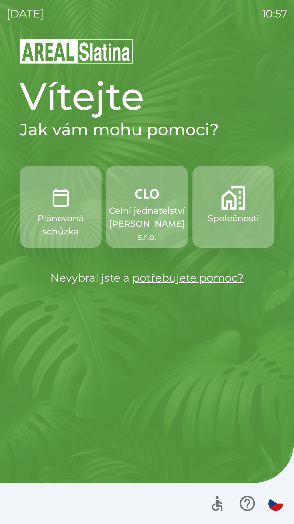
click at [238, 226] on button "Společnosti" at bounding box center [234, 207] width 82 height 82
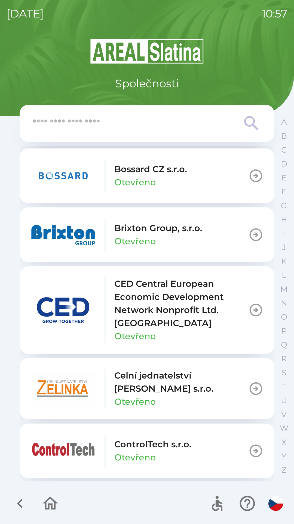
scroll to position [777, 0]
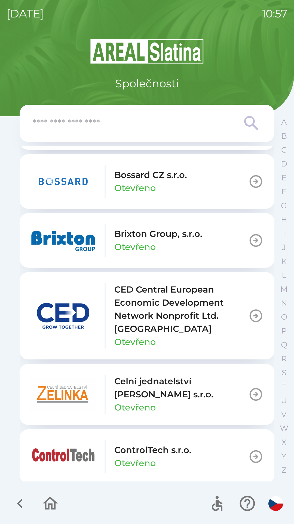
click at [249, 238] on icon "button" at bounding box center [256, 240] width 15 height 15
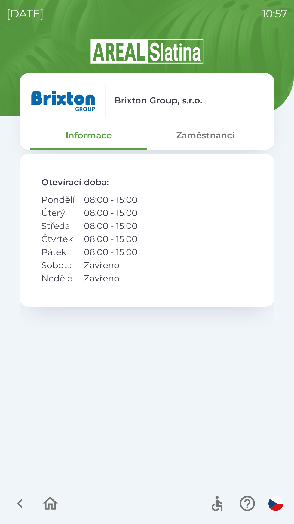
click at [16, 504] on icon "button" at bounding box center [20, 503] width 18 height 18
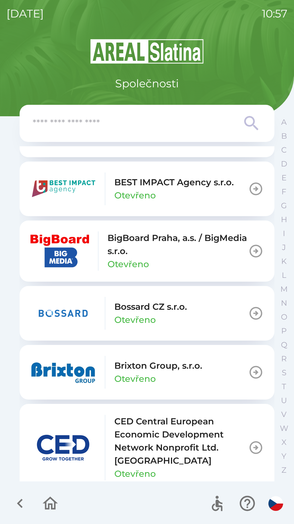
scroll to position [648, 0]
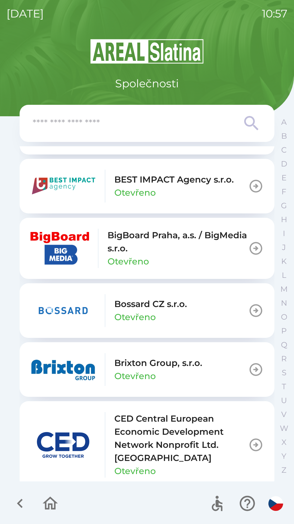
click at [250, 363] on icon "button" at bounding box center [256, 369] width 15 height 15
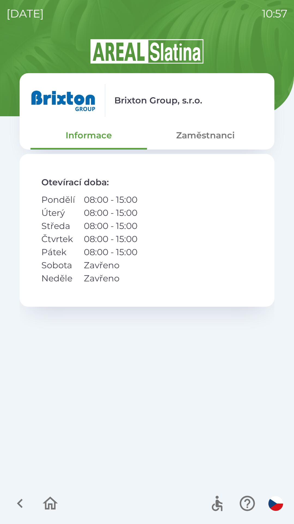
click at [203, 138] on button "Zaměstnanci" at bounding box center [205, 135] width 117 height 20
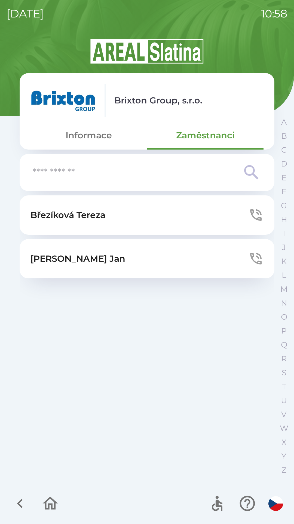
click at [206, 216] on button "[PERSON_NAME]" at bounding box center [147, 214] width 255 height 39
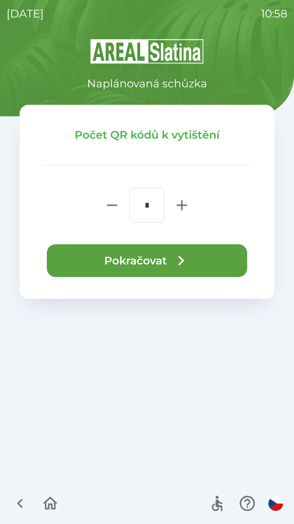
click at [181, 251] on icon "button" at bounding box center [182, 261] width 20 height 20
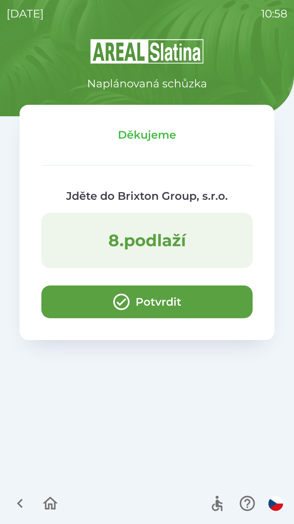
click at [143, 296] on button "Potvrdit" at bounding box center [147, 301] width 212 height 33
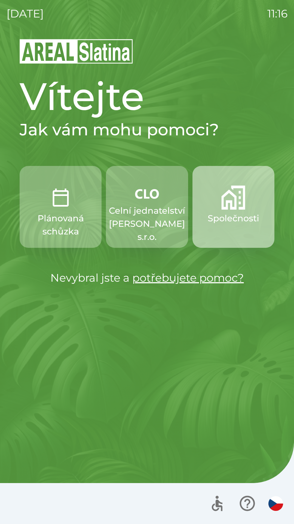
click at [236, 199] on img "button" at bounding box center [234, 197] width 24 height 24
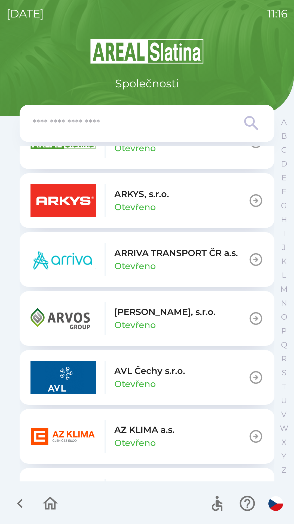
scroll to position [342, 0]
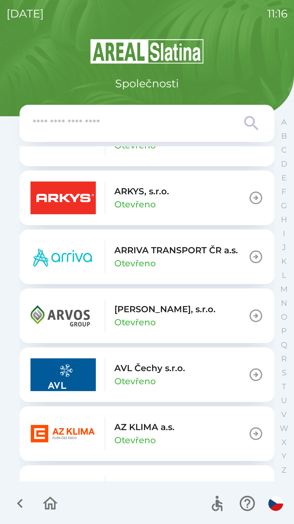
click at [60, 435] on img "button" at bounding box center [63, 433] width 65 height 33
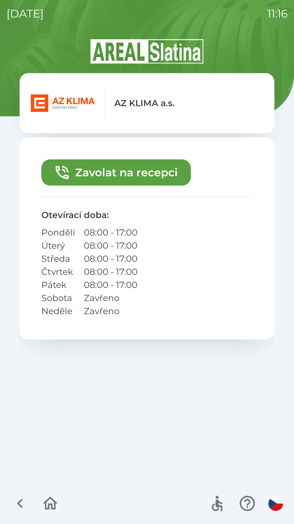
click at [126, 172] on button "Zavolat na recepci" at bounding box center [116, 172] width 150 height 26
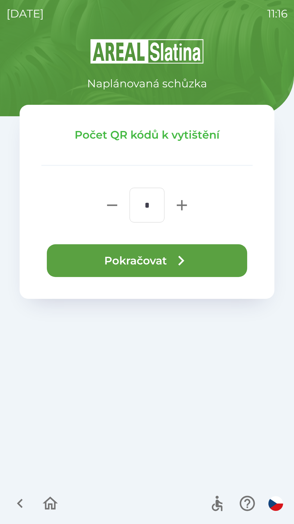
click at [171, 257] on button "Pokračovat" at bounding box center [147, 260] width 201 height 33
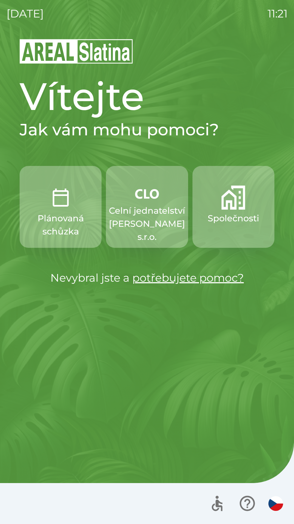
click at [216, 213] on p "Společnosti" at bounding box center [234, 218] width 52 height 13
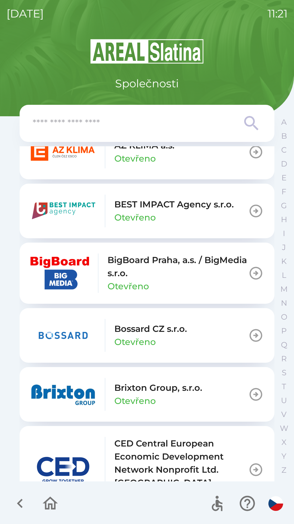
scroll to position [624, 0]
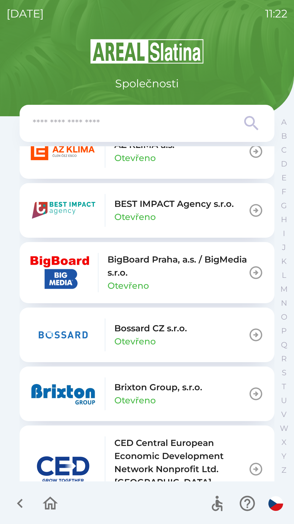
click at [138, 388] on p "Brixton Group, s.r.o." at bounding box center [159, 386] width 88 height 13
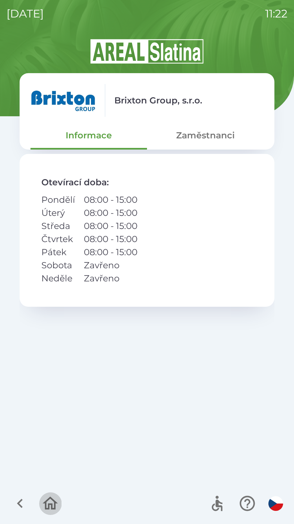
click at [46, 506] on icon "button" at bounding box center [50, 502] width 15 height 13
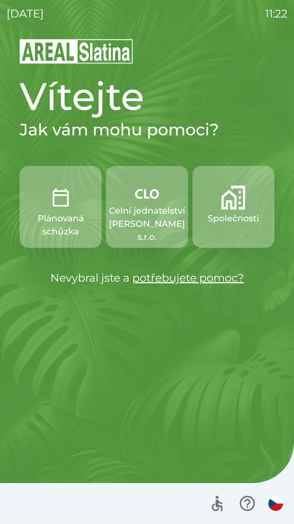
click at [59, 220] on p "Plánovaná schůzka" at bounding box center [61, 225] width 56 height 26
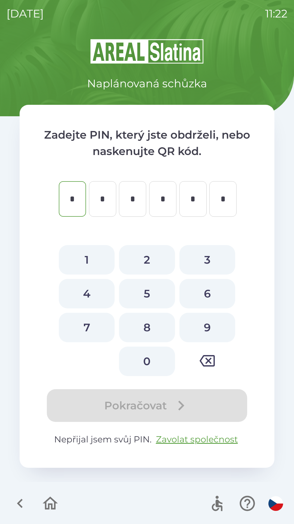
click at [16, 499] on icon "button" at bounding box center [20, 503] width 18 height 18
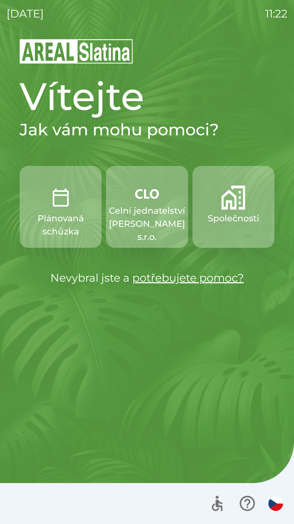
click at [149, 280] on link "potřebujete pomoc?" at bounding box center [189, 277] width 112 height 13
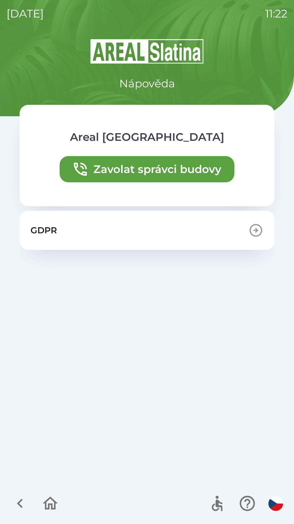
click at [22, 500] on icon "button" at bounding box center [20, 502] width 6 height 9
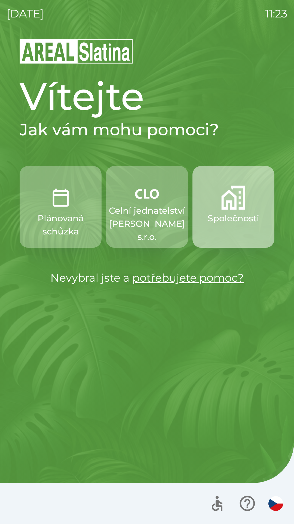
click at [238, 215] on p "Společnosti" at bounding box center [234, 218] width 52 height 13
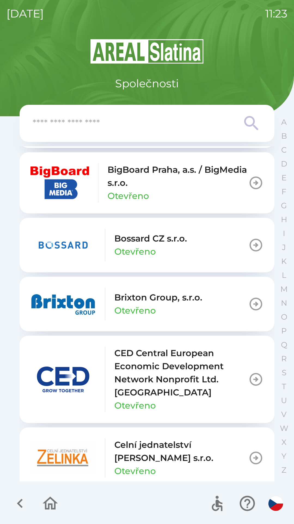
scroll to position [714, 0]
click at [165, 301] on p "Brixton Group, s.r.o." at bounding box center [159, 296] width 88 height 13
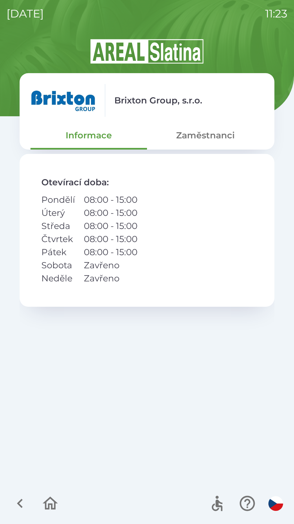
click at [214, 135] on button "Zaměstnanci" at bounding box center [205, 135] width 117 height 20
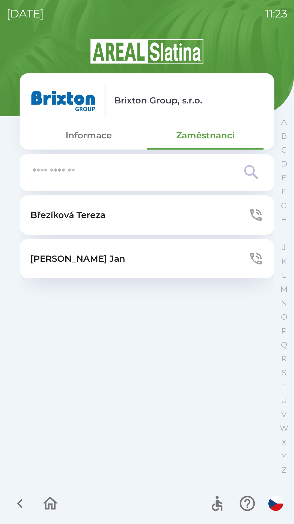
click at [182, 211] on button "[PERSON_NAME]" at bounding box center [147, 214] width 255 height 39
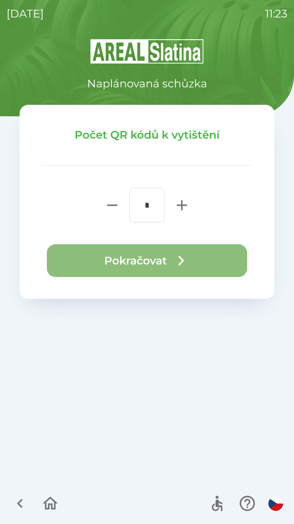
click at [164, 261] on button "Pokračovat" at bounding box center [147, 260] width 201 height 33
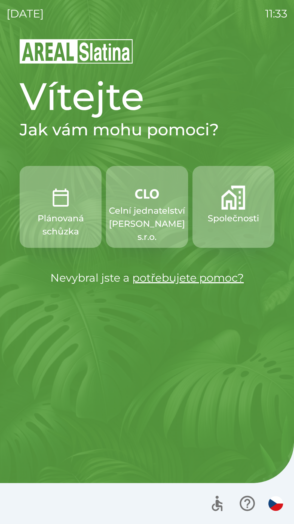
click at [225, 208] on img "button" at bounding box center [234, 197] width 24 height 24
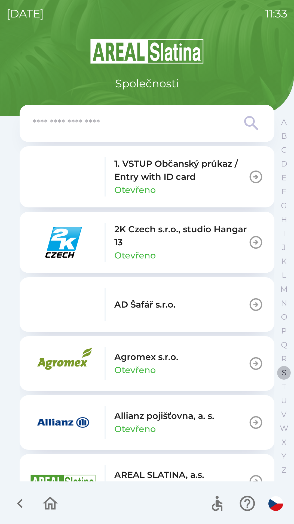
click at [282, 371] on p "S" at bounding box center [284, 373] width 5 height 10
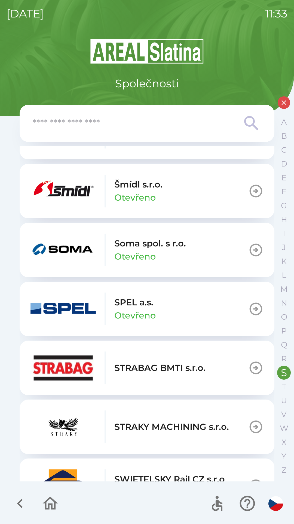
scroll to position [132, 0]
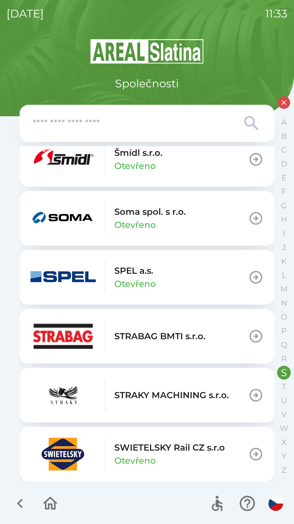
click at [145, 441] on p "SWIETELSKY Rail CZ s.r.o" at bounding box center [170, 447] width 111 height 13
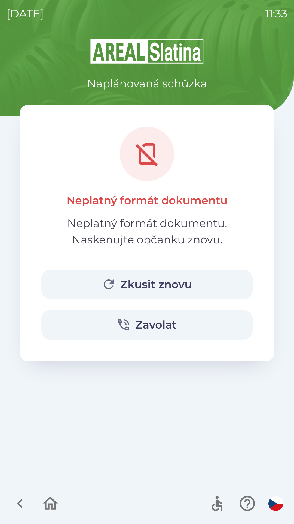
click at [161, 284] on button "Zkusit znovu" at bounding box center [147, 283] width 212 height 29
click at [147, 287] on button "Zkusit znovu" at bounding box center [147, 283] width 212 height 29
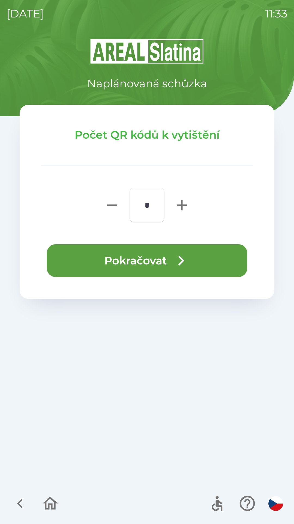
click at [138, 261] on button "Pokračovat" at bounding box center [147, 260] width 201 height 33
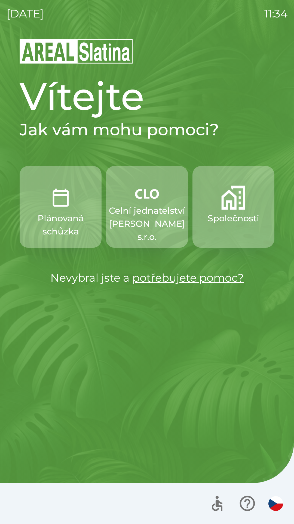
click at [155, 217] on p "Celní jednatelství [PERSON_NAME] s.r.o." at bounding box center [147, 223] width 76 height 39
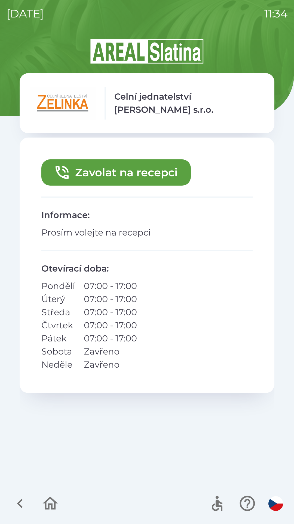
click at [161, 173] on button "Zavolat na recepci" at bounding box center [116, 172] width 150 height 26
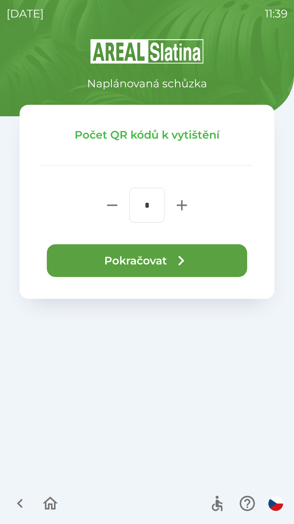
click at [53, 499] on icon "button" at bounding box center [50, 502] width 15 height 13
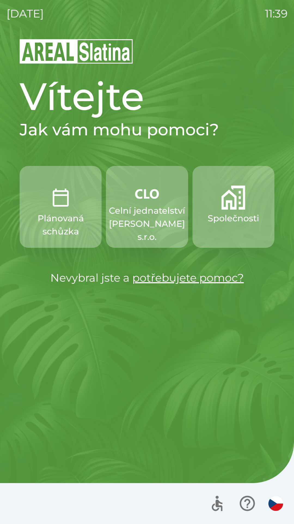
click at [142, 216] on p "Celní jednatelství [PERSON_NAME] s.r.o." at bounding box center [147, 223] width 76 height 39
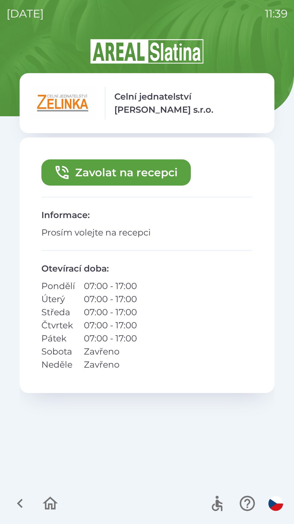
click at [137, 168] on button "Zavolat na recepci" at bounding box center [116, 172] width 150 height 26
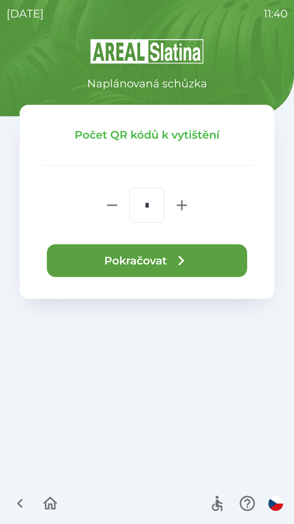
click at [153, 259] on button "Pokračovat" at bounding box center [147, 260] width 201 height 33
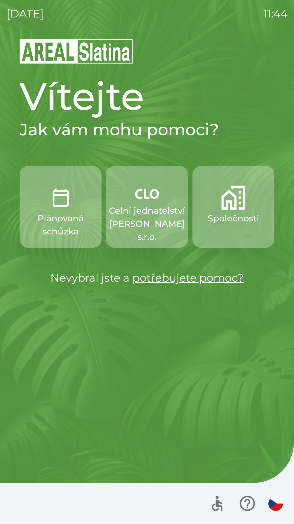
click at [147, 195] on img "button" at bounding box center [147, 193] width 24 height 16
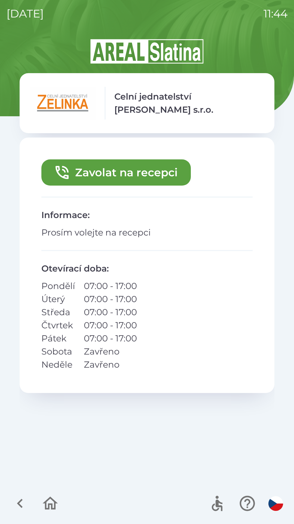
click at [125, 173] on button "Zavolat na recepci" at bounding box center [116, 172] width 150 height 26
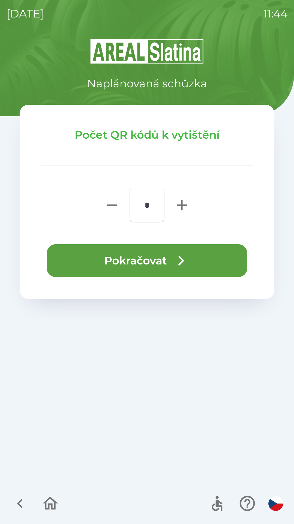
click at [153, 255] on button "Pokračovat" at bounding box center [147, 260] width 201 height 33
